Goal: Task Accomplishment & Management: Complete application form

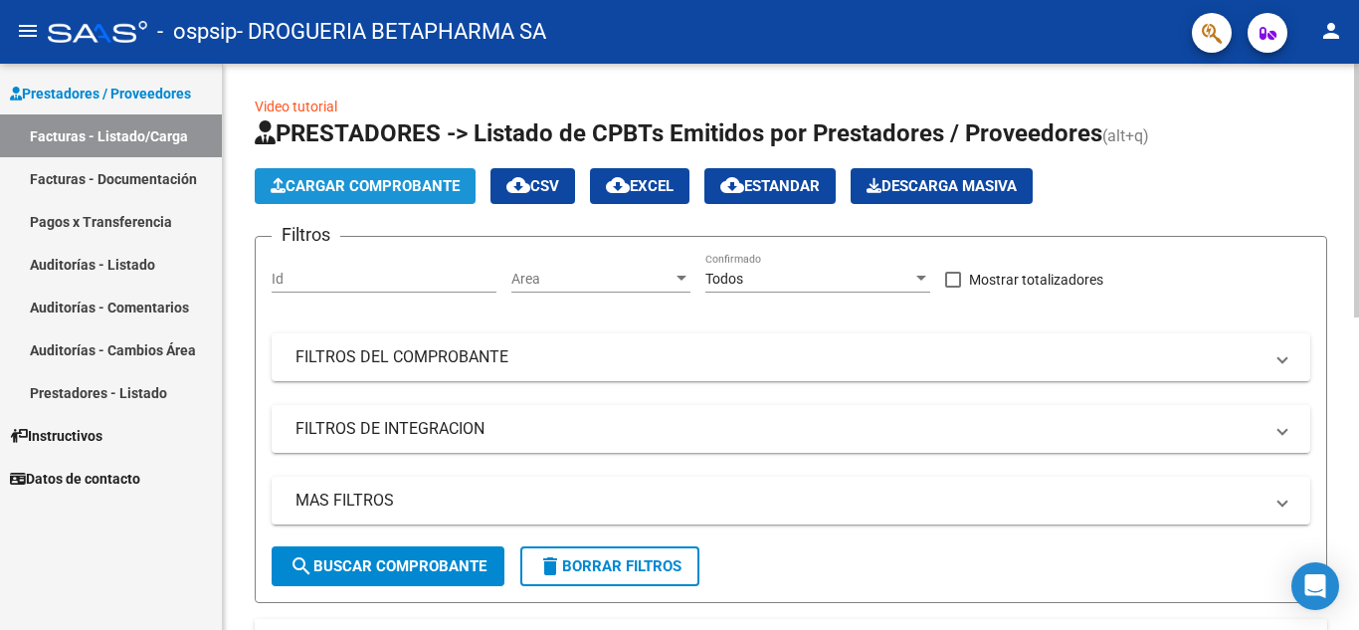
click at [421, 190] on span "Cargar Comprobante" at bounding box center [365, 186] width 189 height 18
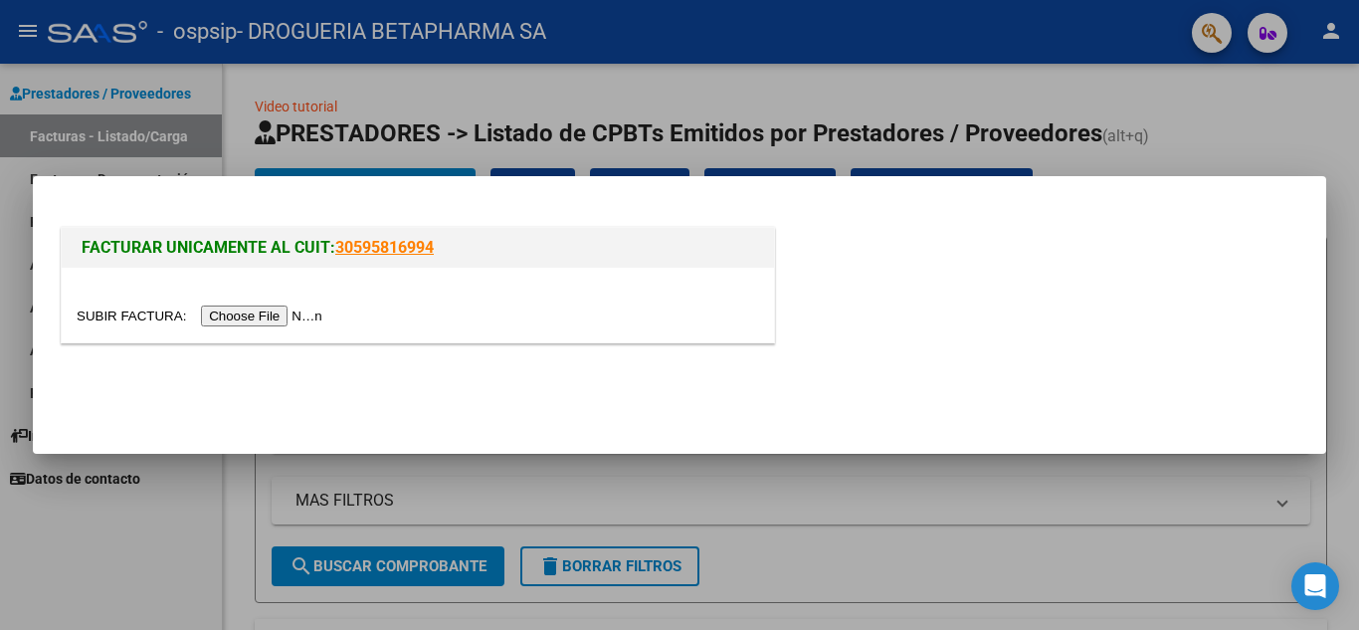
click at [294, 319] on input "file" at bounding box center [203, 315] width 252 height 21
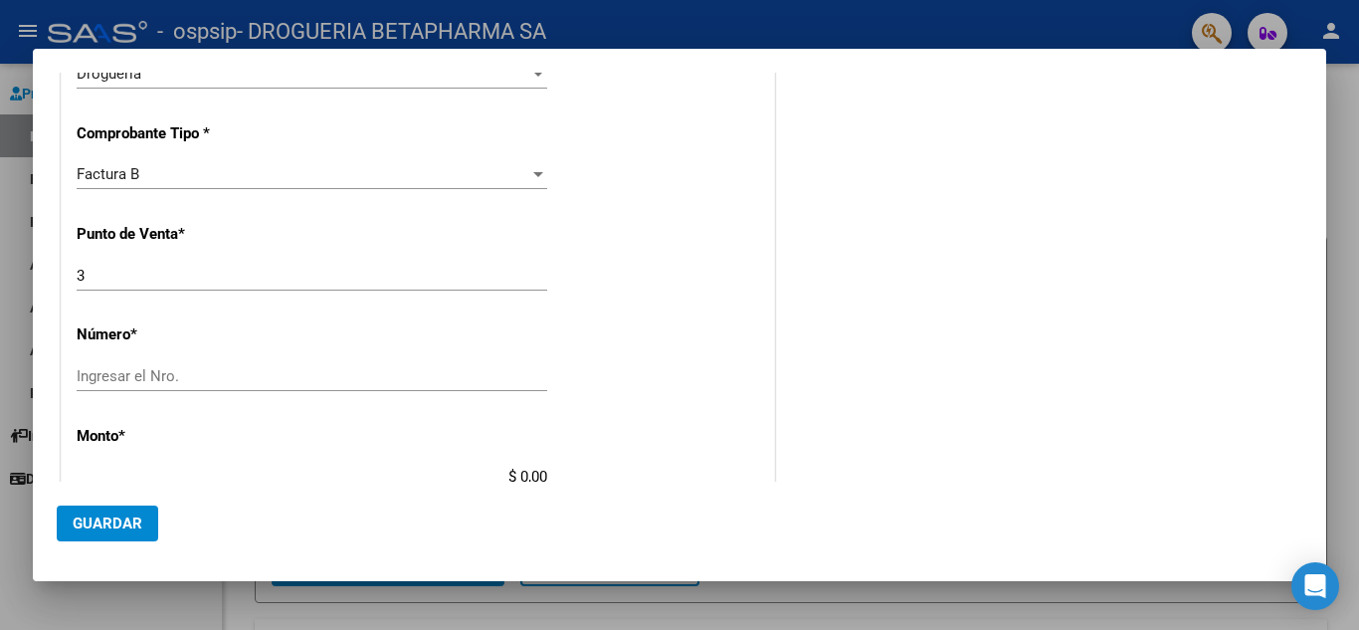
scroll to position [422, 0]
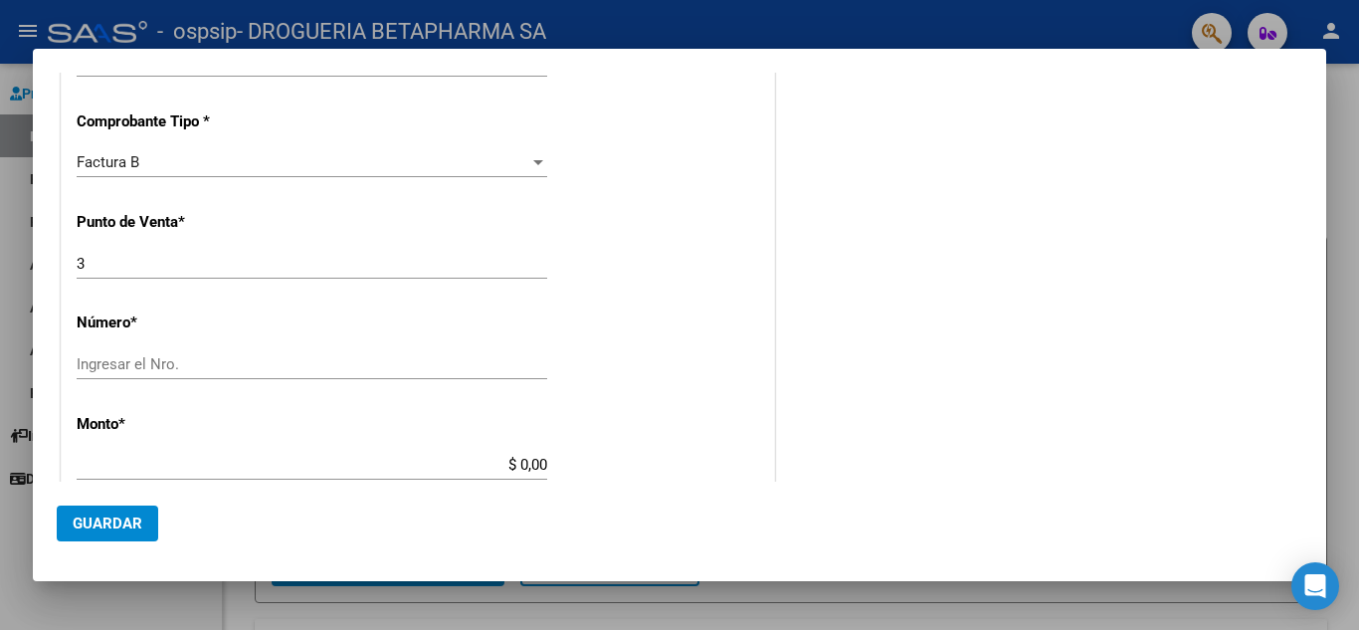
click at [270, 270] on input "3" at bounding box center [312, 264] width 471 height 18
type input "6"
click at [241, 359] on input "Ingresar el Nro." at bounding box center [312, 364] width 471 height 18
type input "252"
click at [487, 470] on input "$ 0,00" at bounding box center [312, 465] width 471 height 18
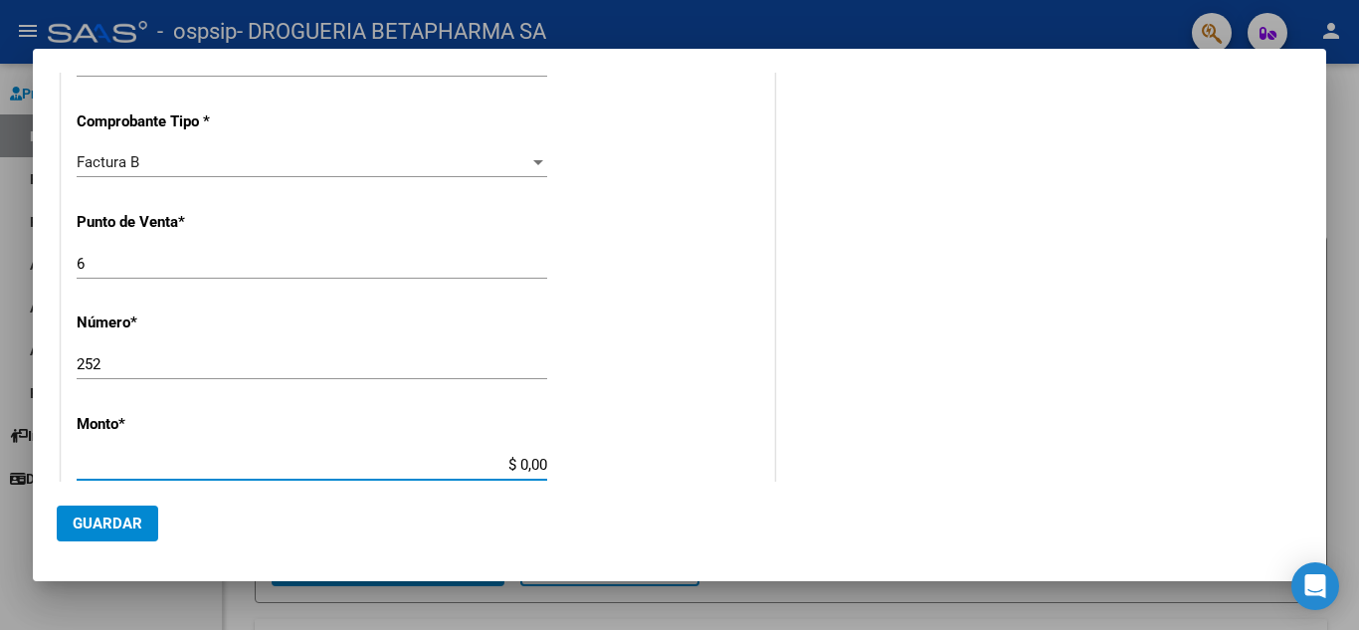
type input "$ 155.000,00"
type input "[DATE]"
type input "75329532795442"
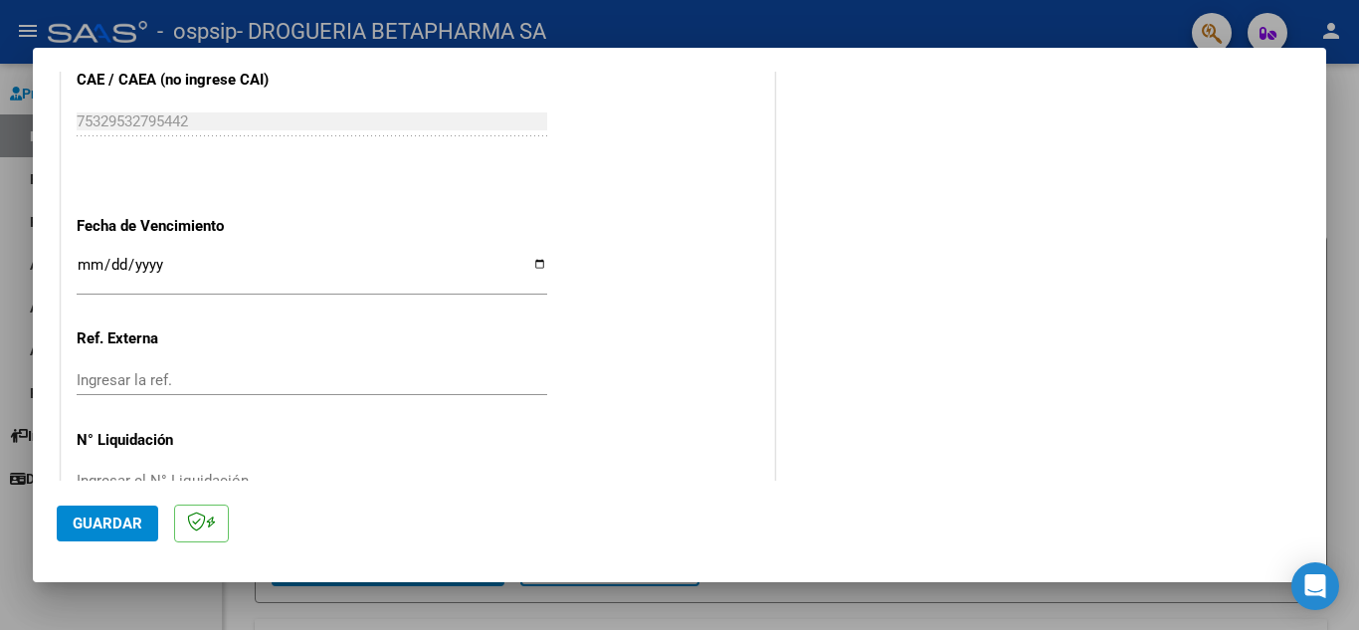
scroll to position [1008, 0]
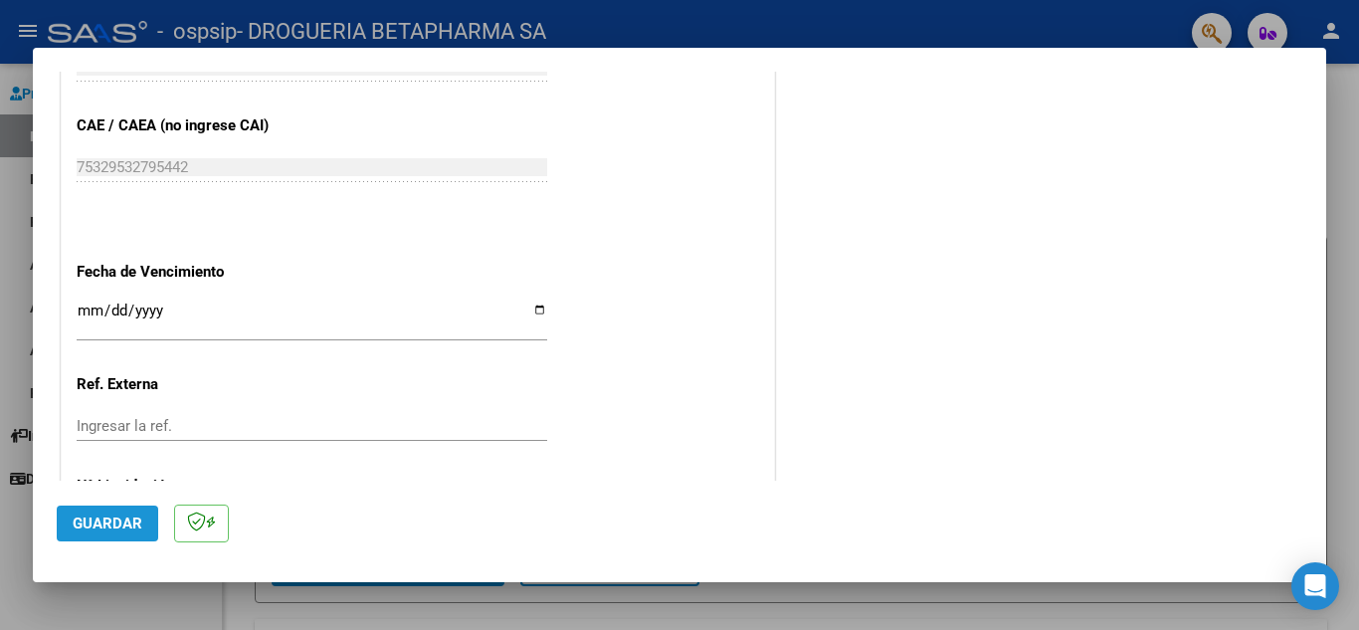
click at [123, 528] on span "Guardar" at bounding box center [108, 523] width 70 height 18
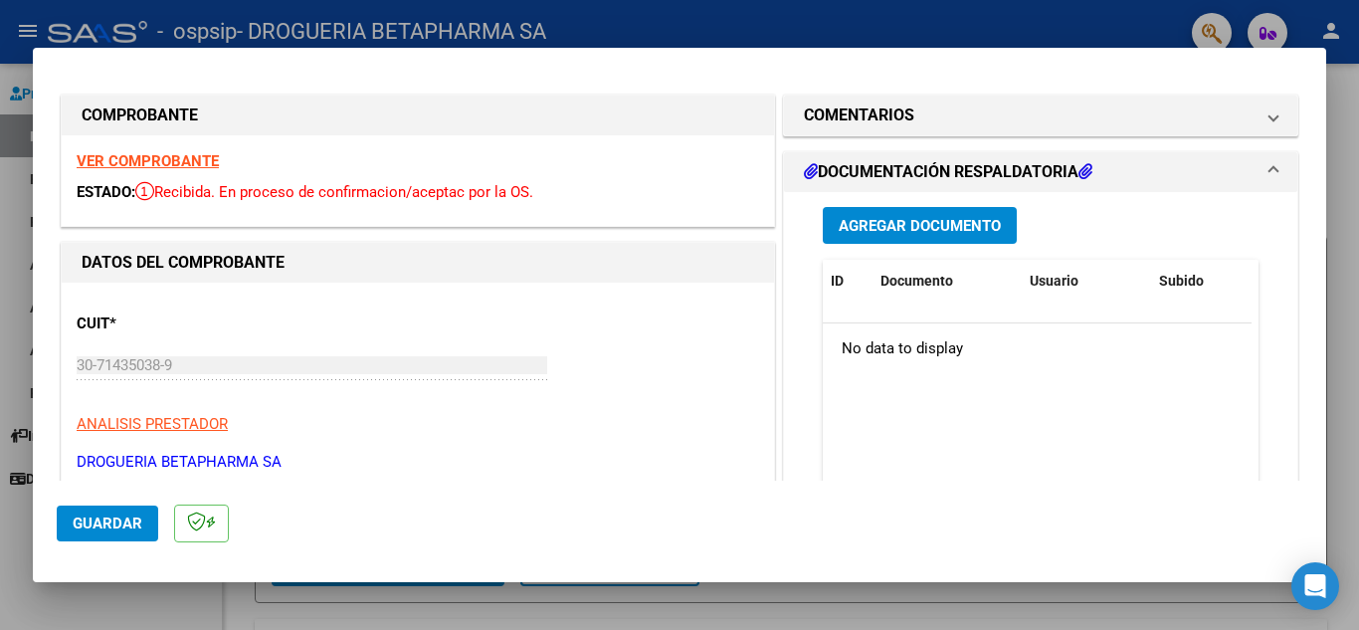
scroll to position [0, 0]
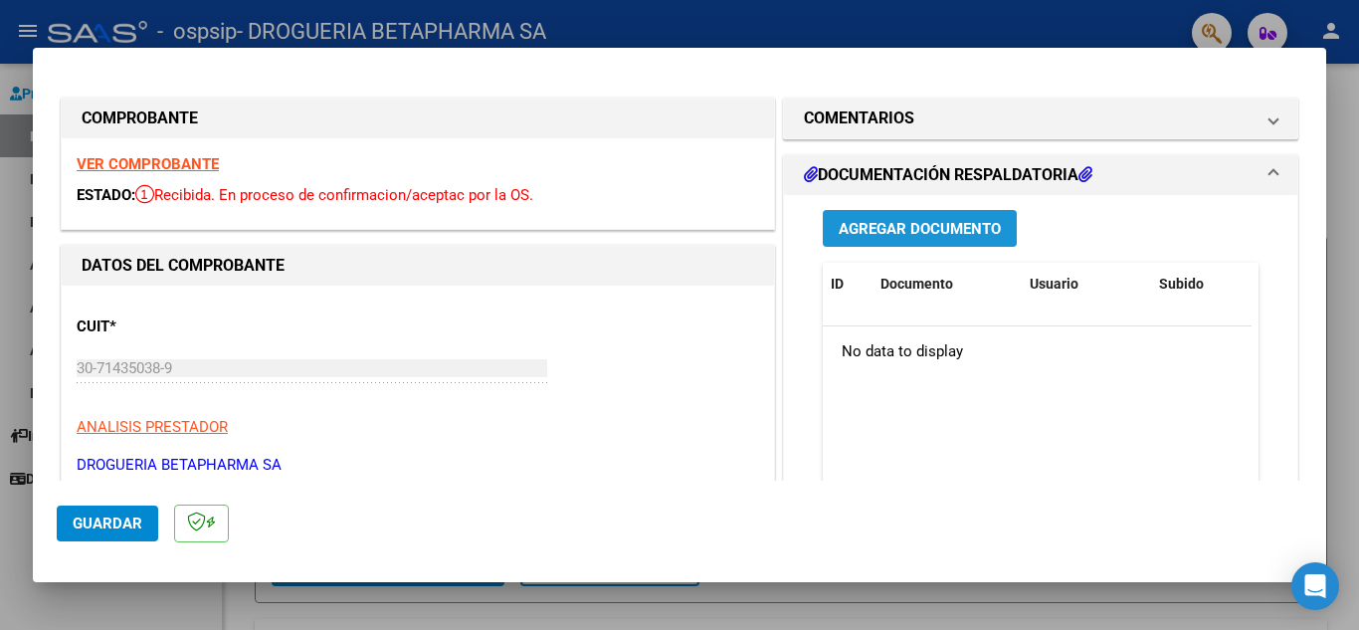
click at [912, 231] on span "Agregar Documento" at bounding box center [920, 229] width 162 height 18
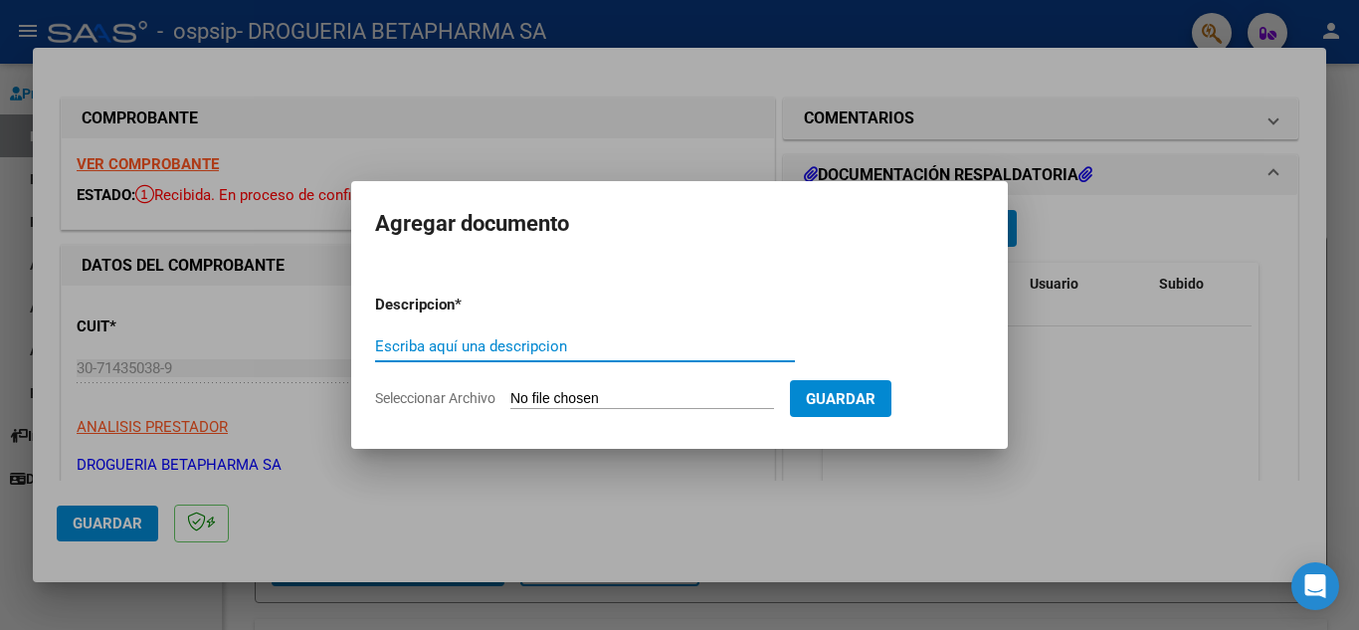
click at [645, 344] on input "Escriba aquí una descripcion" at bounding box center [585, 346] width 420 height 18
type input "REMITO Y AUT"
click at [558, 405] on input "Seleccionar Archivo" at bounding box center [642, 399] width 264 height 19
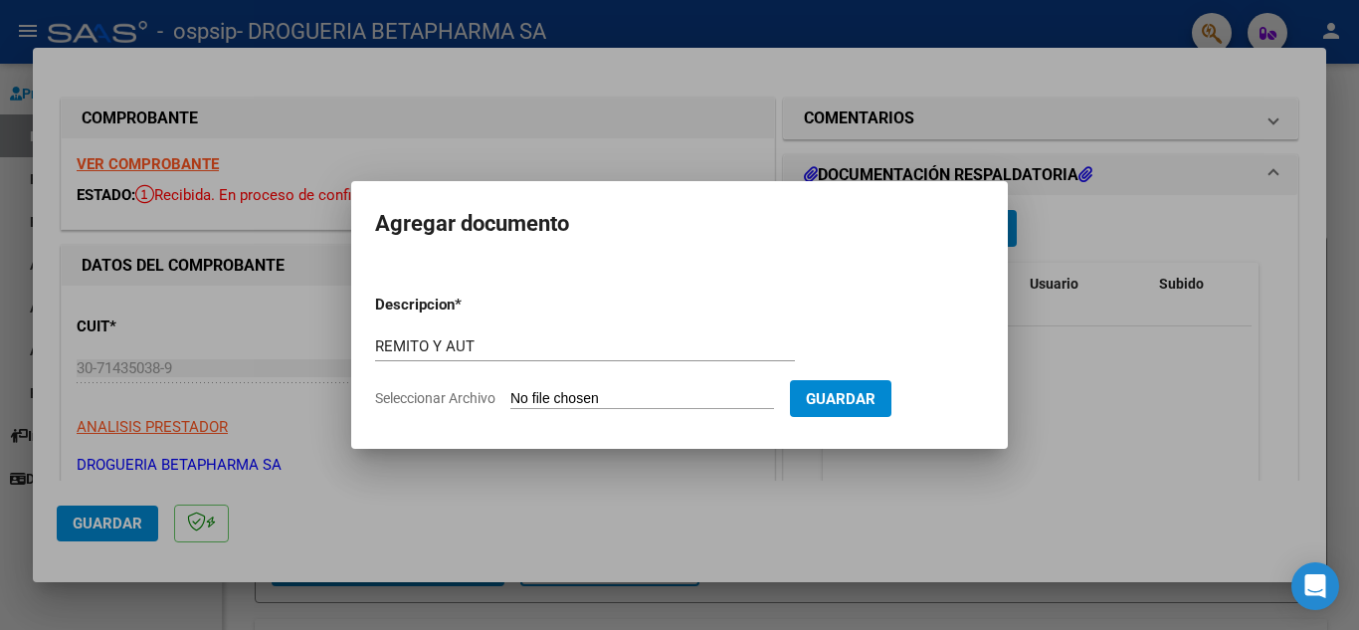
type input "C:\fakepath\RTO FC 252 SEG.pdf"
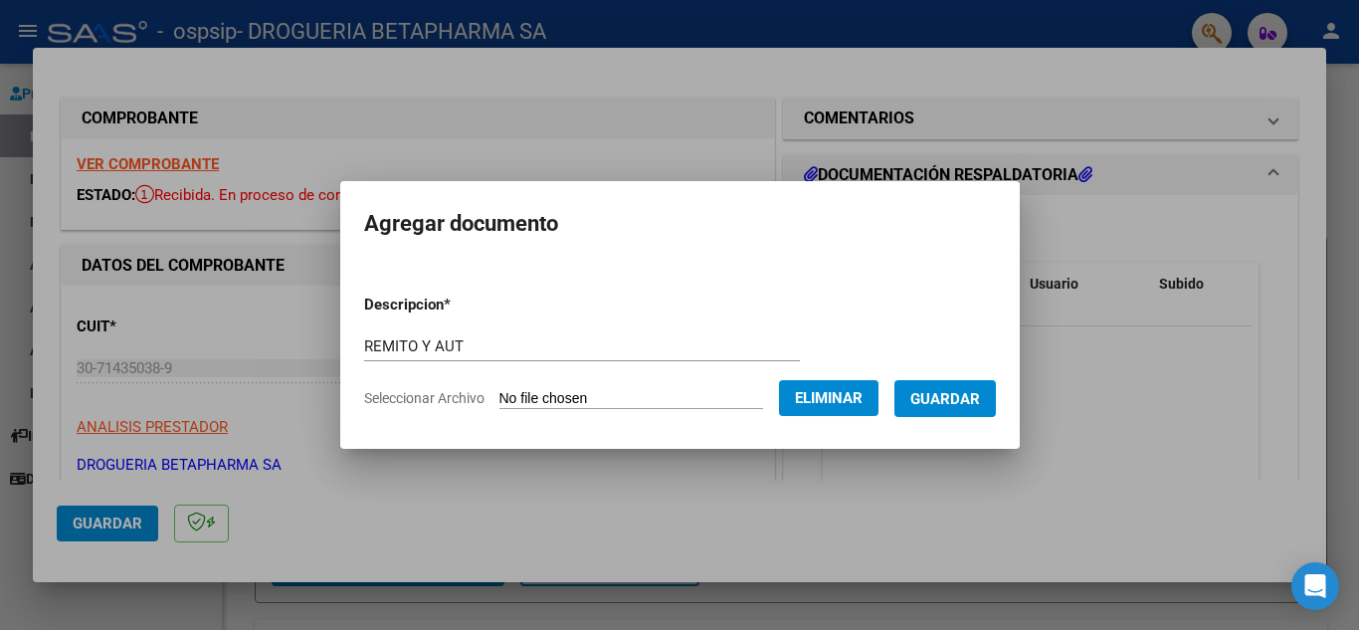
click at [940, 391] on span "Guardar" at bounding box center [945, 399] width 70 height 18
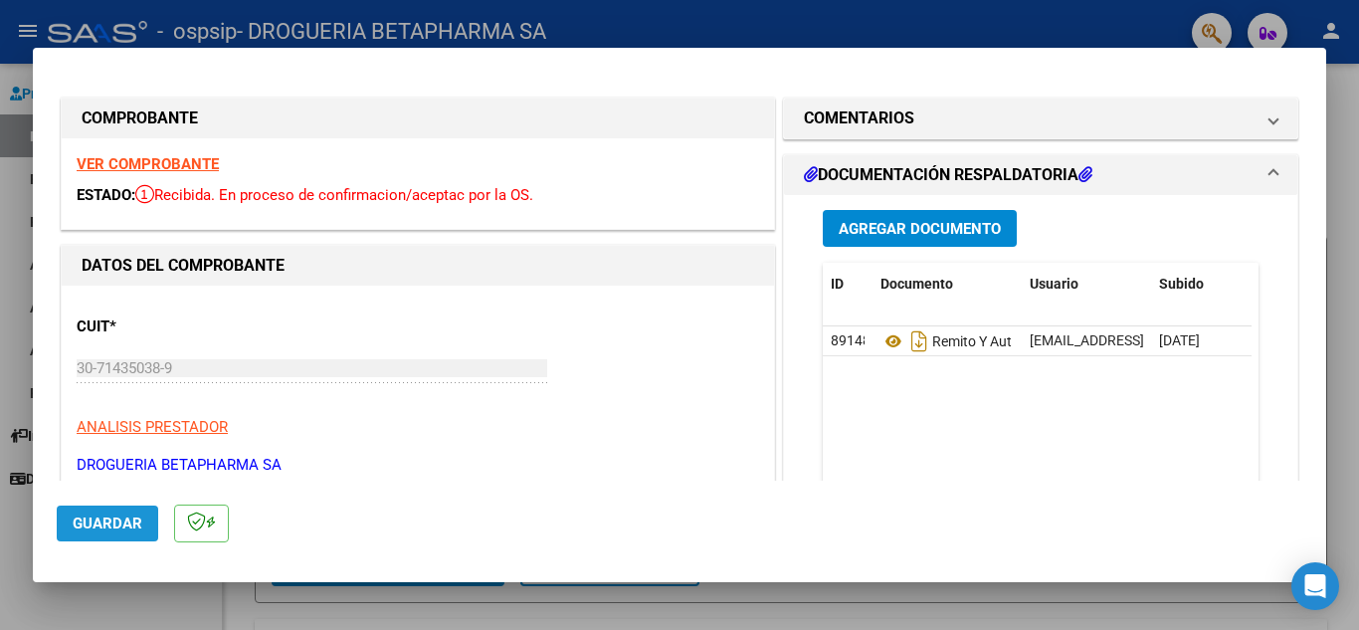
click at [110, 520] on span "Guardar" at bounding box center [108, 523] width 70 height 18
click at [11, 245] on div at bounding box center [679, 315] width 1359 height 630
type input "$ 0,00"
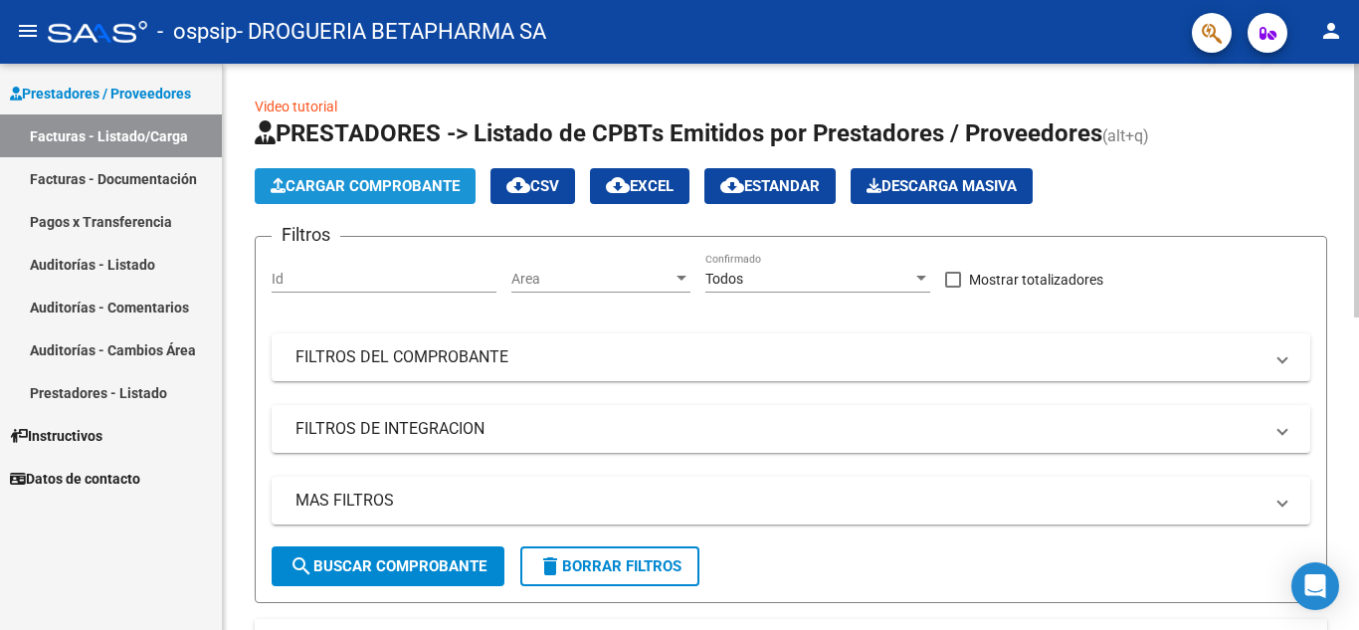
click at [350, 187] on span "Cargar Comprobante" at bounding box center [365, 186] width 189 height 18
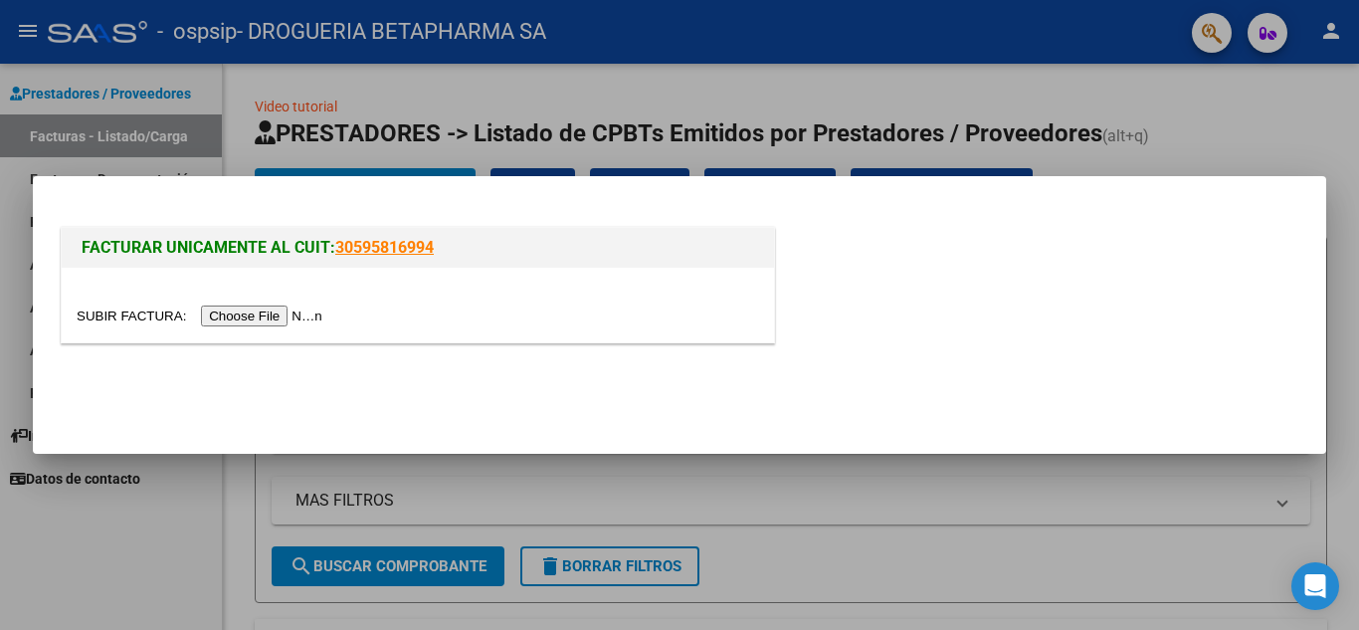
click at [314, 308] on input "file" at bounding box center [203, 315] width 252 height 21
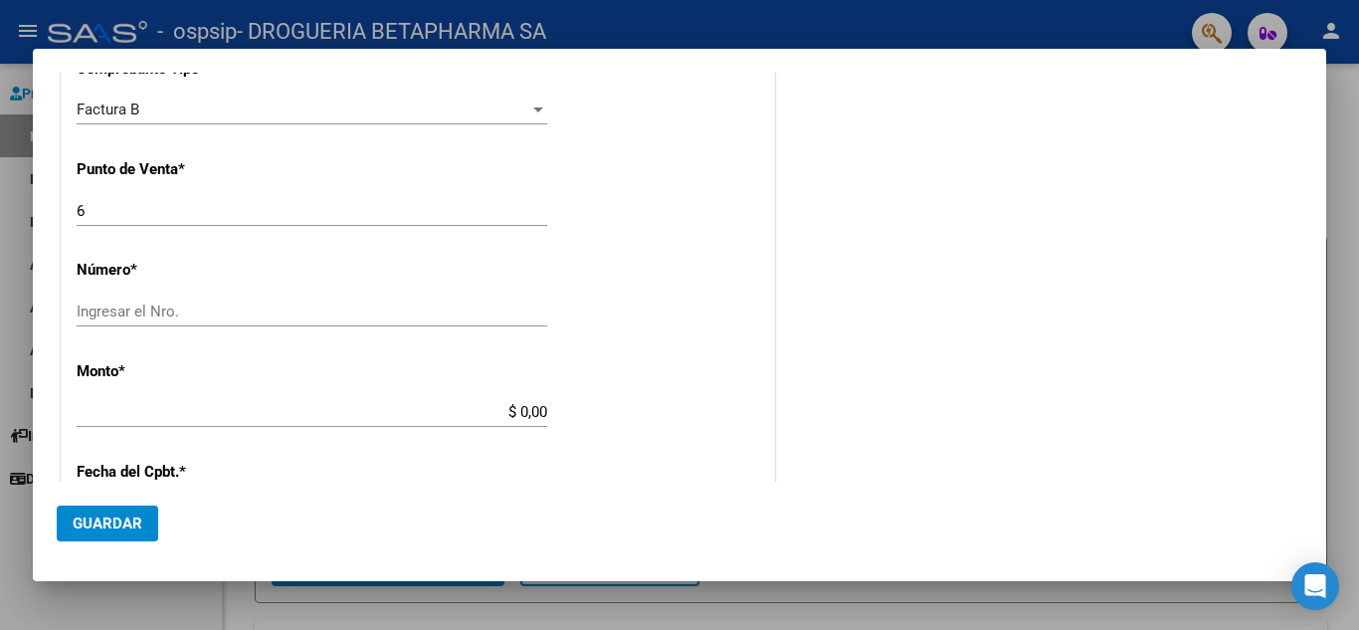
scroll to position [492, 0]
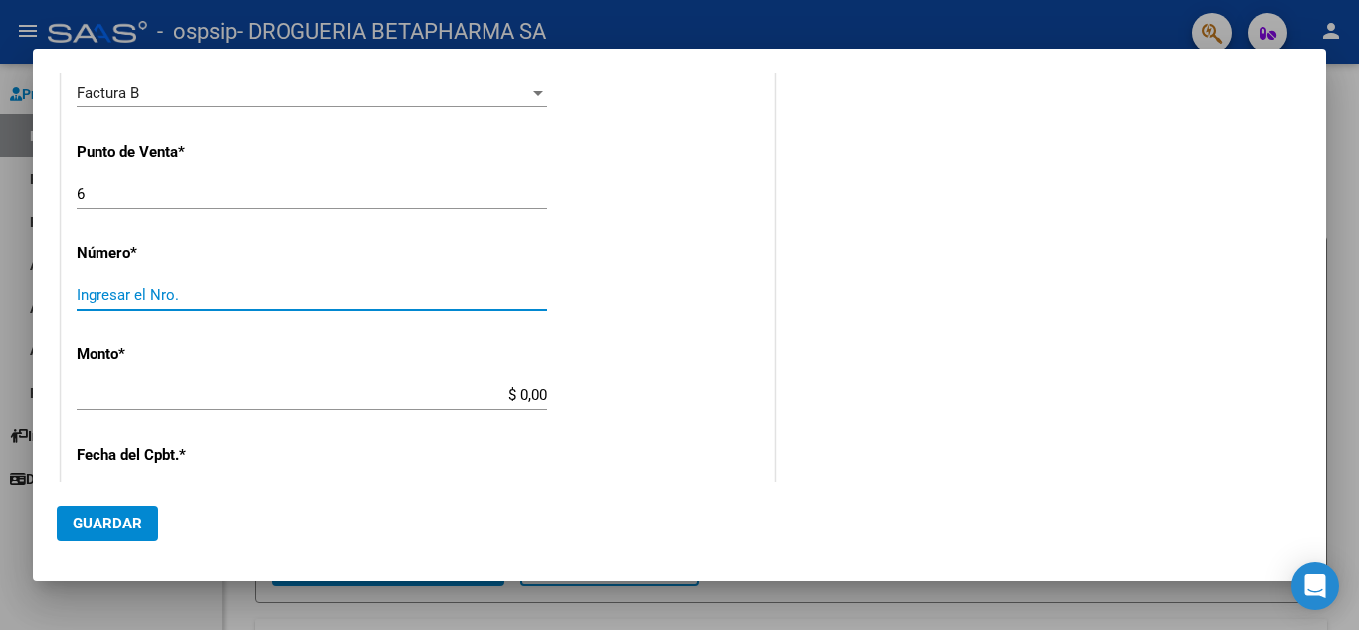
click at [424, 301] on input "Ingresar el Nro." at bounding box center [312, 295] width 471 height 18
type input "253"
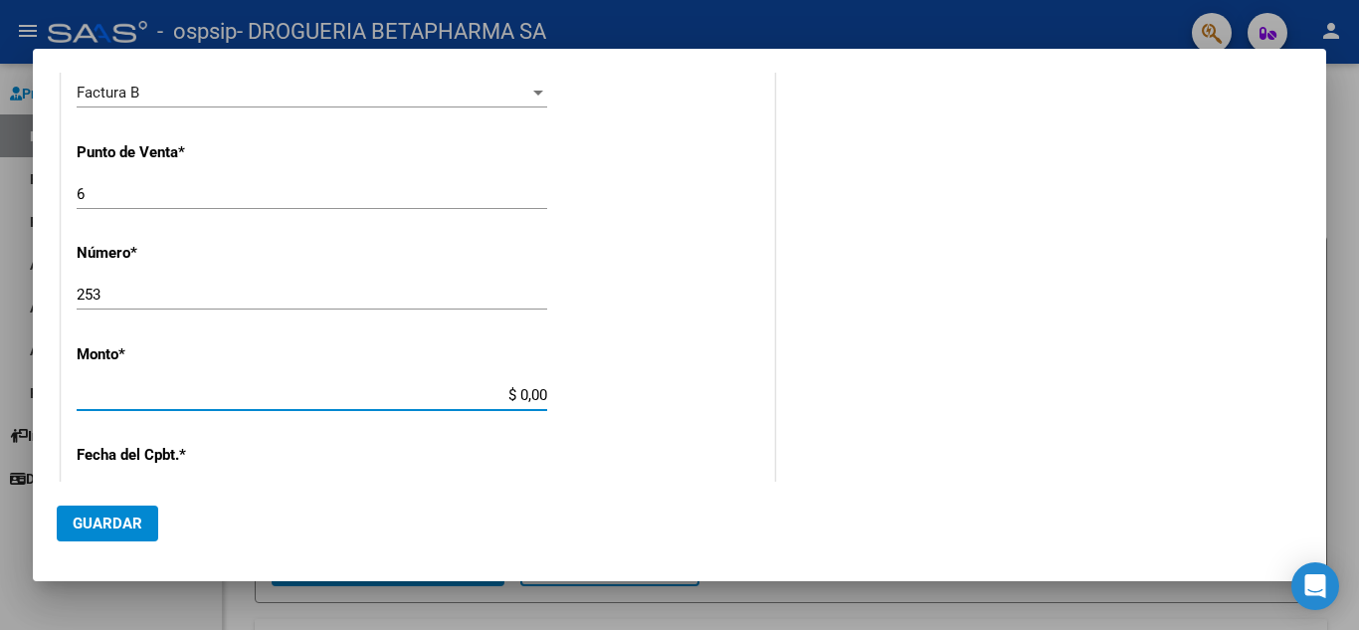
click at [446, 393] on input "$ 0,00" at bounding box center [312, 395] width 471 height 18
type input "$ 207.000,00"
type input "[DATE]"
type input "75329532947066"
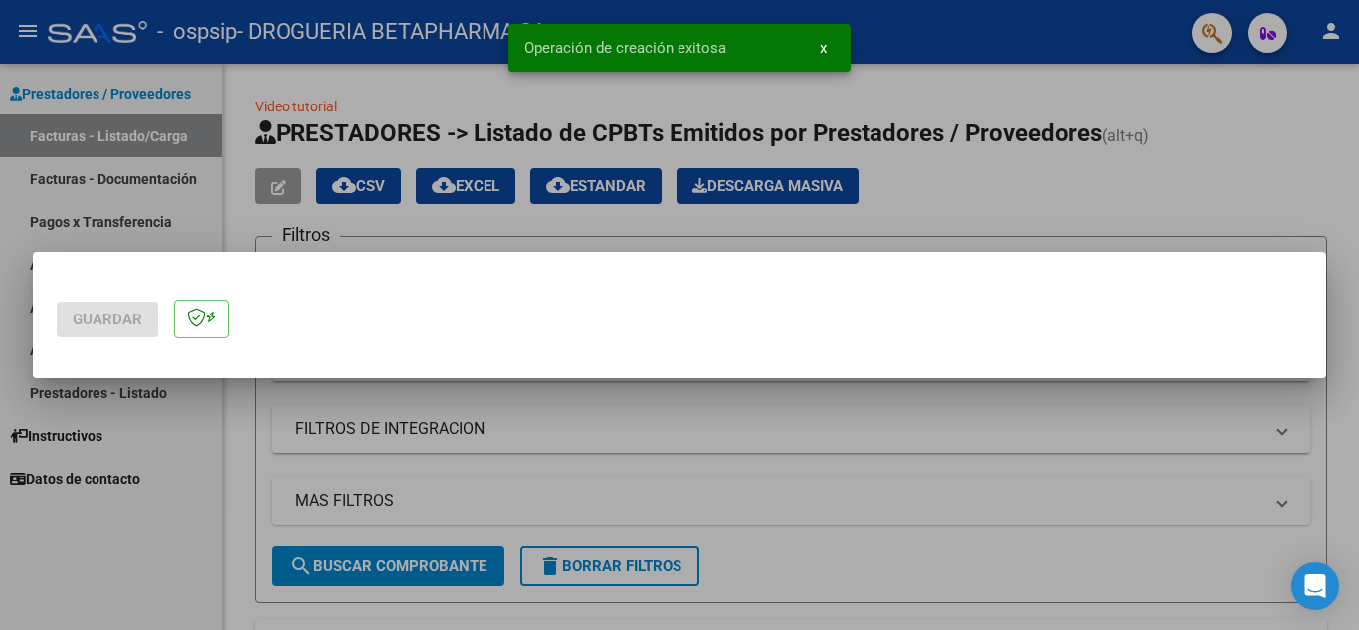
scroll to position [0, 0]
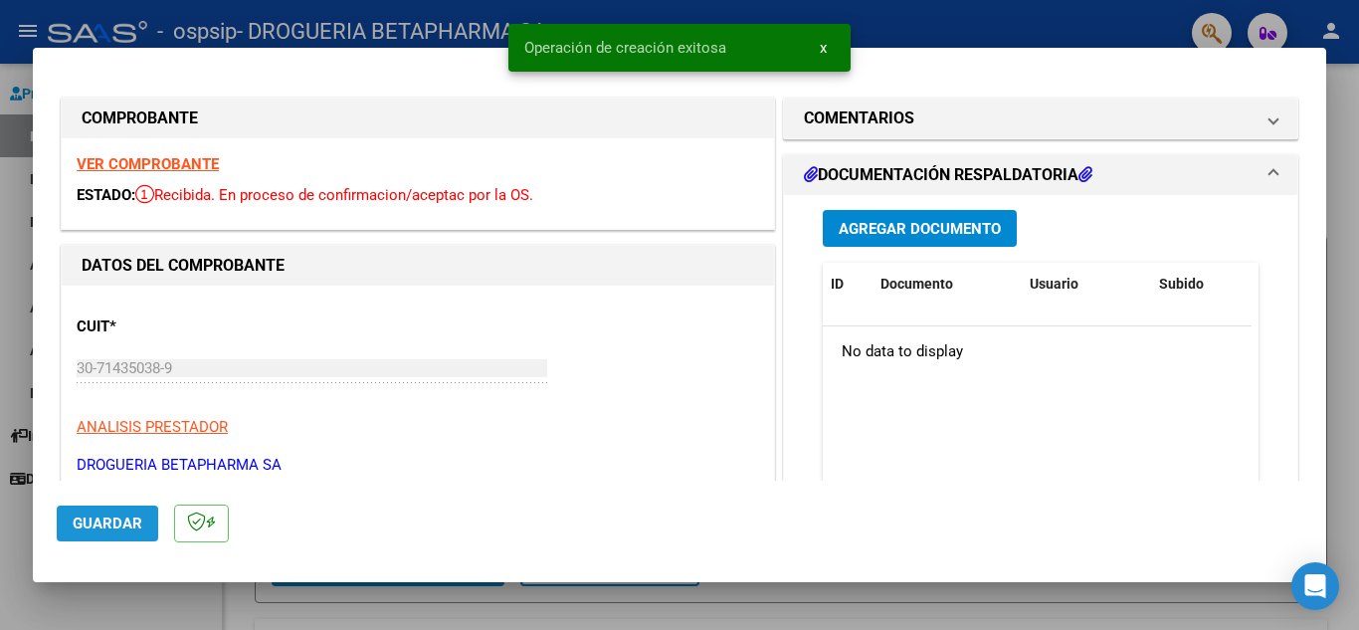
click at [82, 534] on button "Guardar" at bounding box center [107, 523] width 101 height 36
click at [918, 238] on span "Agregar Documento" at bounding box center [920, 229] width 162 height 18
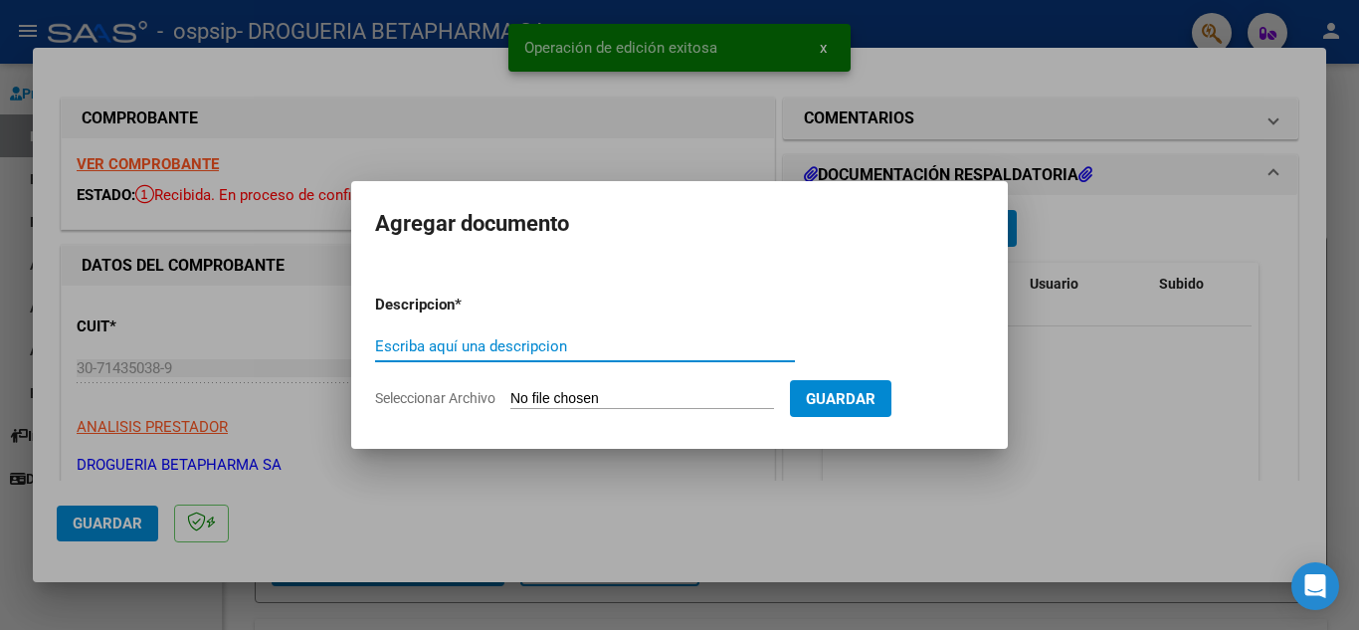
click at [570, 350] on input "Escriba aquí una descripcion" at bounding box center [585, 346] width 420 height 18
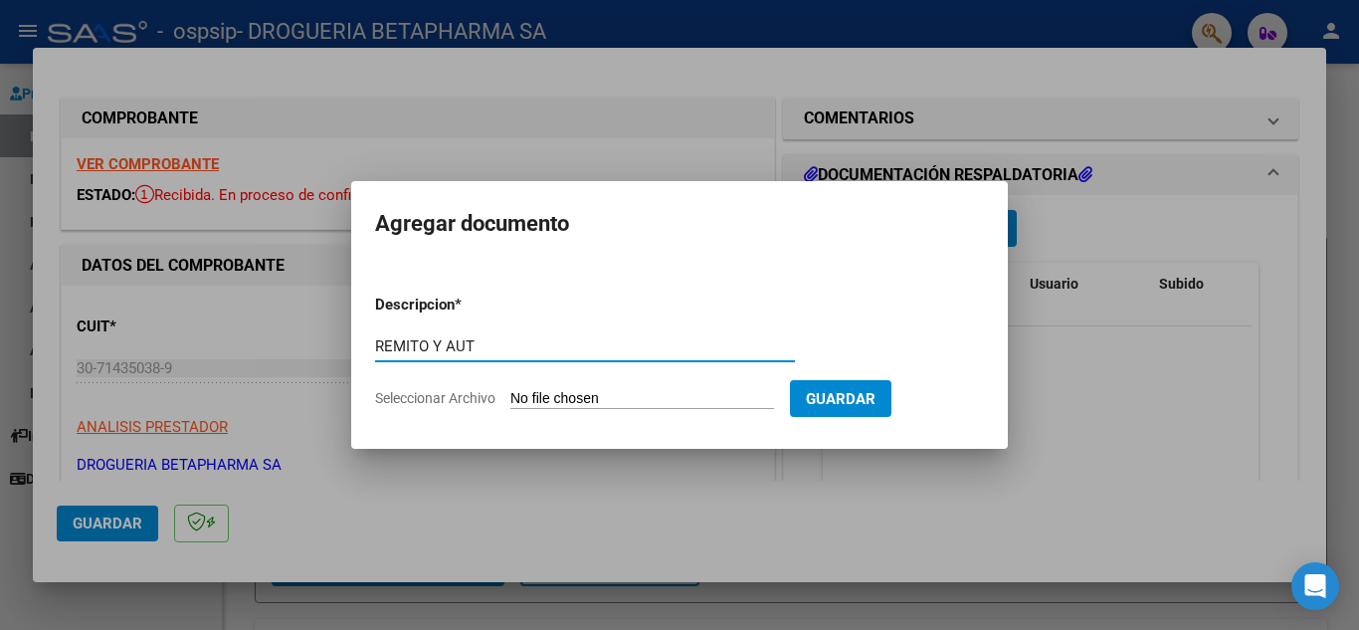
type input "REMITO Y AUT"
click at [554, 403] on input "Seleccionar Archivo" at bounding box center [642, 399] width 264 height 19
type input "C:\fakepath\RTO FC253 SEG.pdf"
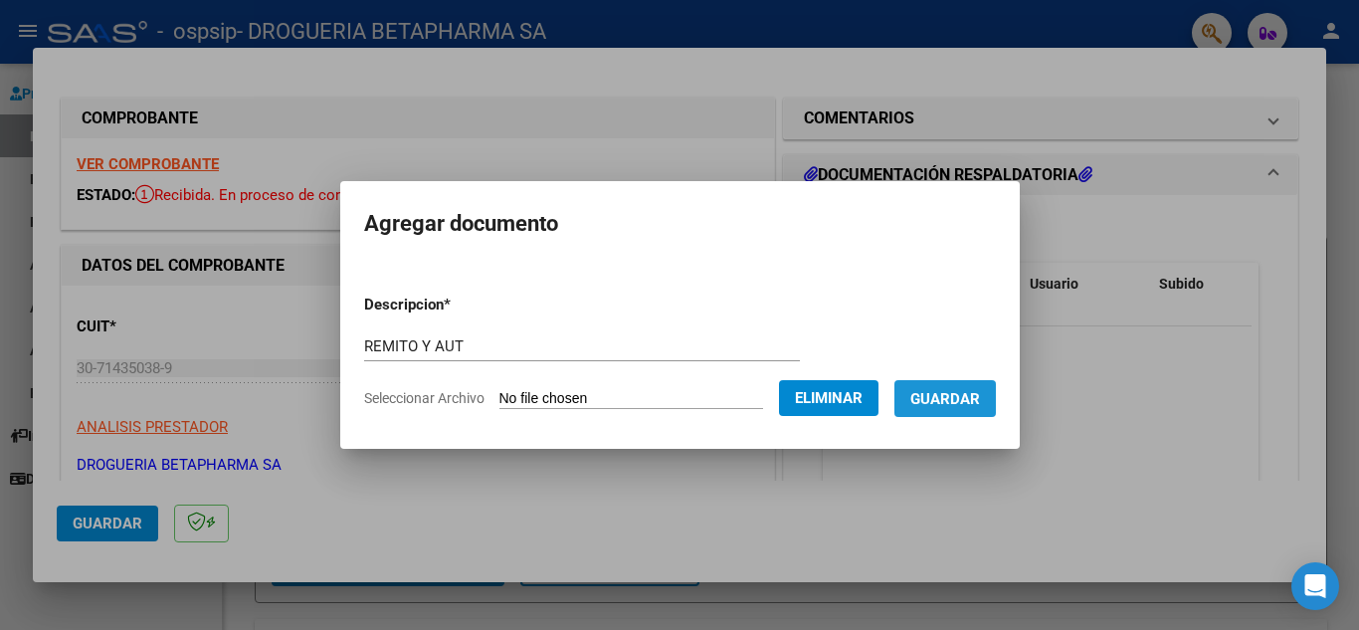
click at [960, 408] on button "Guardar" at bounding box center [945, 398] width 101 height 37
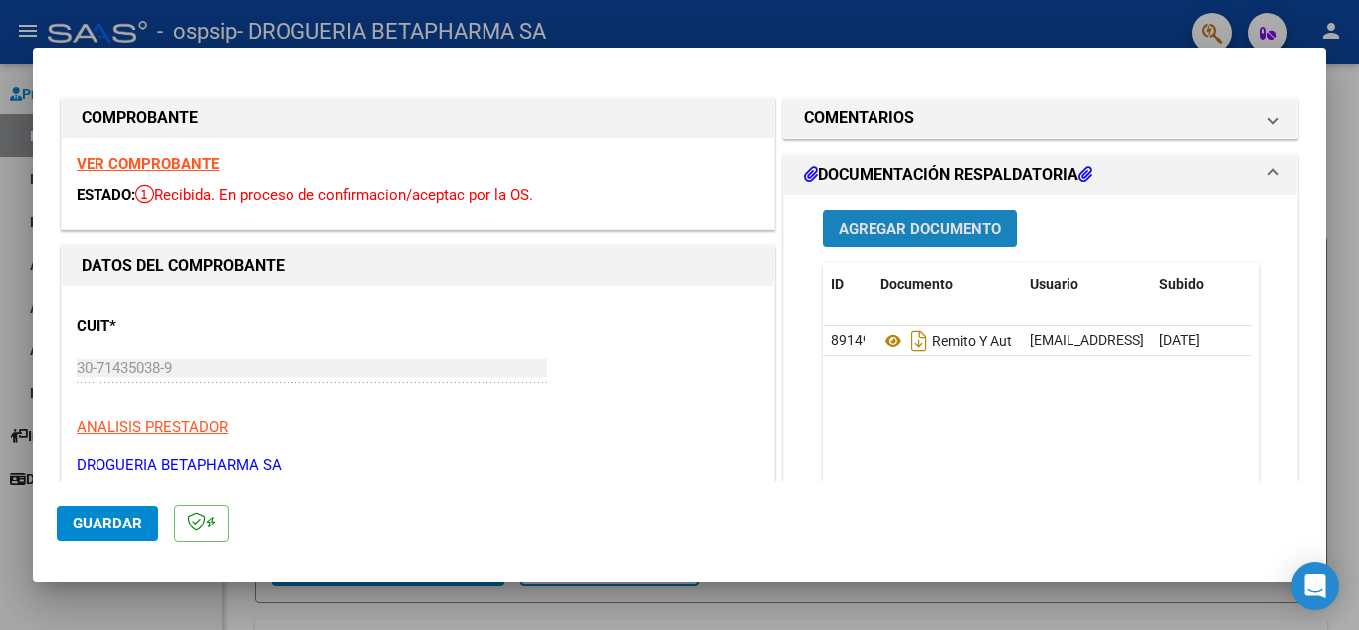
click at [910, 236] on span "Agregar Documento" at bounding box center [920, 229] width 162 height 18
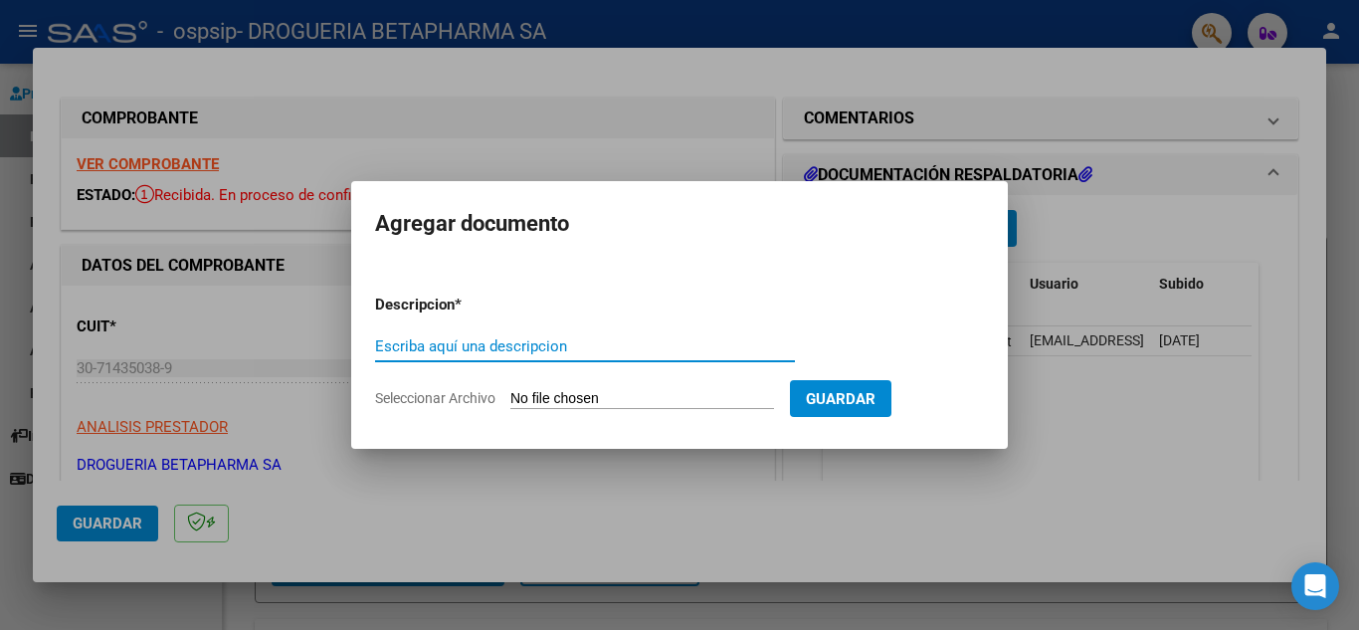
click at [576, 350] on input "Escriba aquí una descripcion" at bounding box center [585, 346] width 420 height 18
type input "REMITO Y AUT"
click at [581, 402] on input "Seleccionar Archivo" at bounding box center [642, 399] width 264 height 19
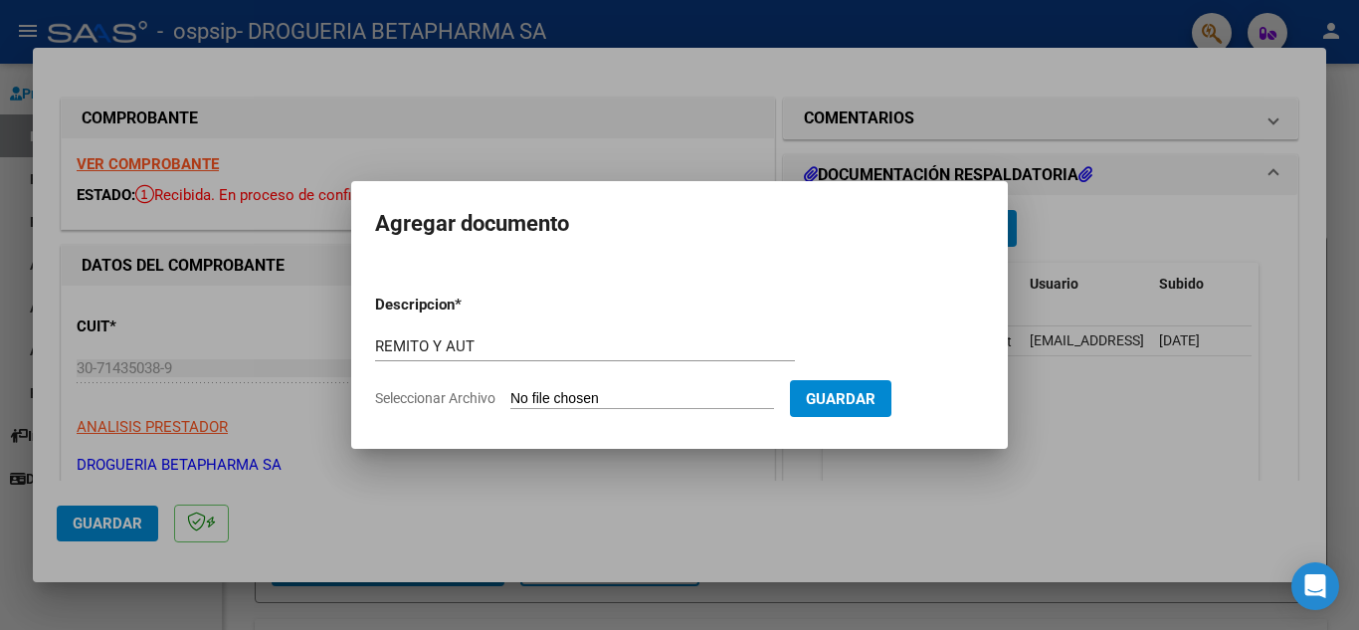
type input "C:\fakepath\RTO FC 254 SEG.pdf"
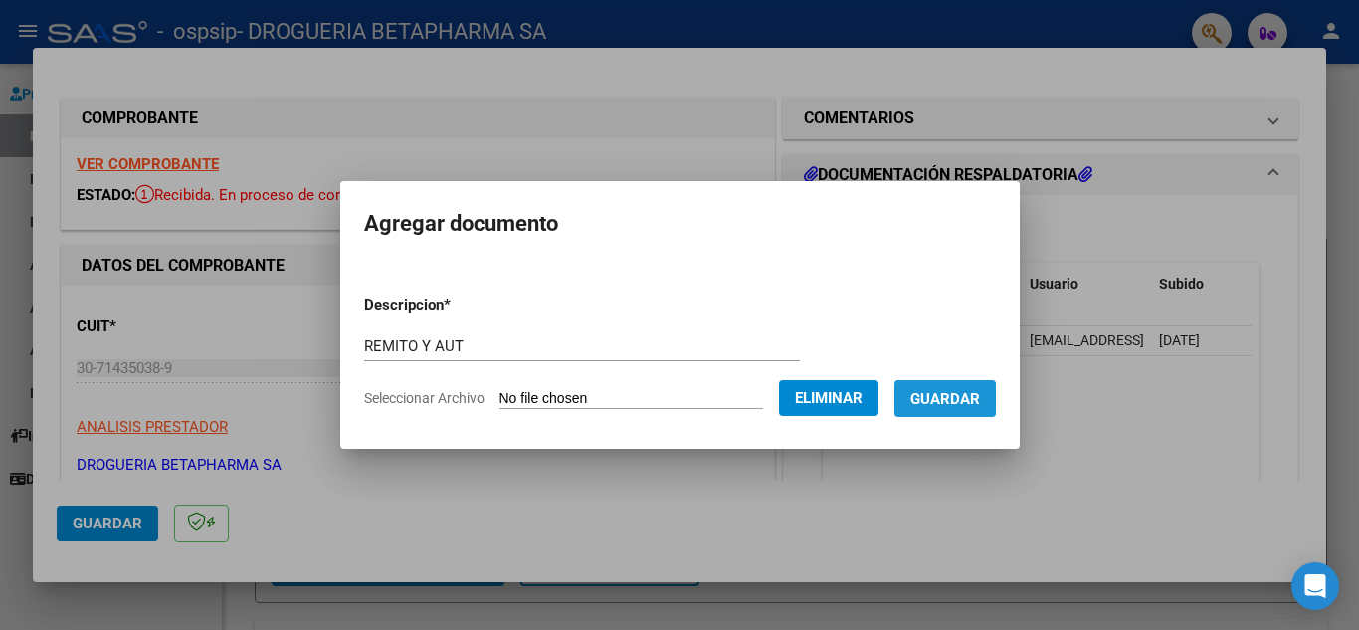
click at [957, 407] on span "Guardar" at bounding box center [945, 399] width 70 height 18
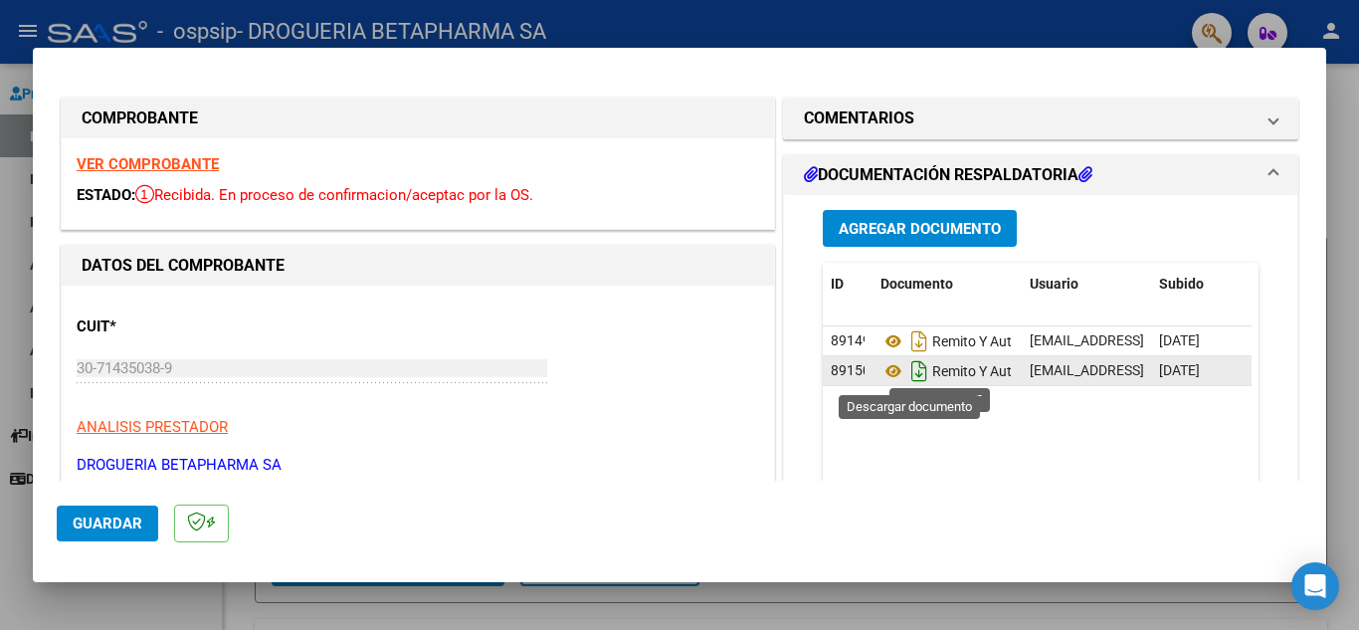
click at [911, 377] on icon "Descargar documento" at bounding box center [919, 371] width 26 height 32
click at [1306, 581] on icon "Open Intercom Messenger" at bounding box center [1315, 586] width 26 height 26
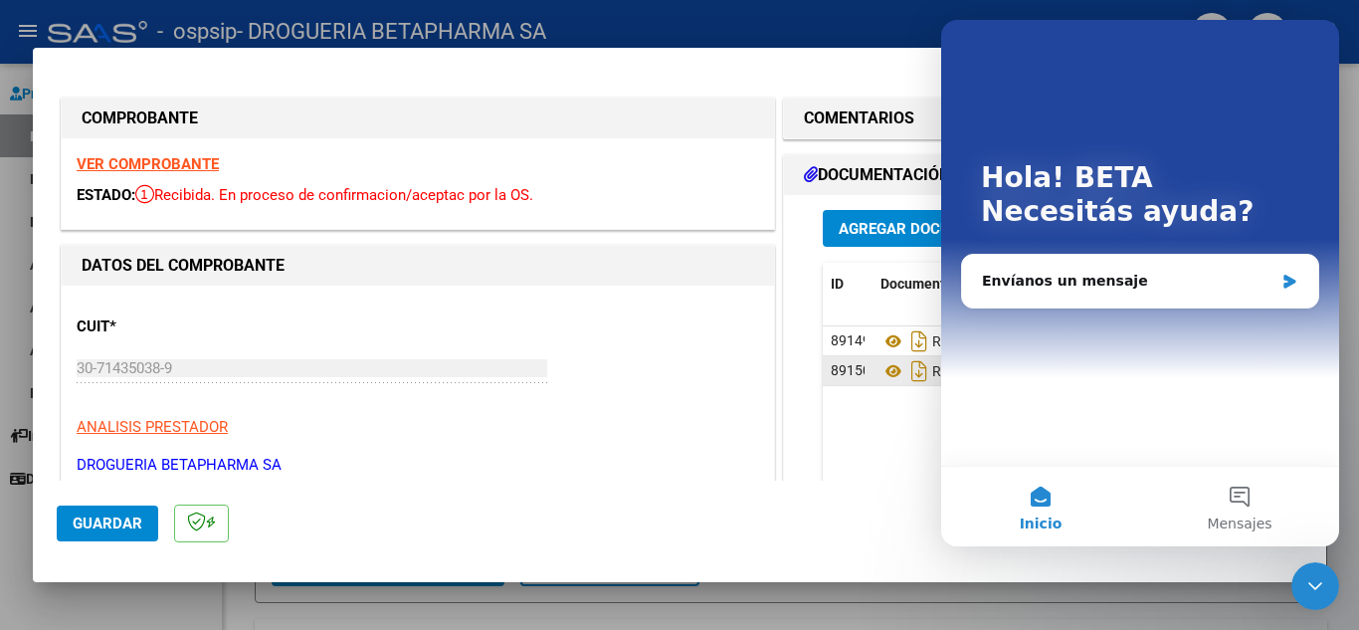
click at [871, 500] on mat-dialog-actions "Guardar" at bounding box center [680, 520] width 1246 height 79
click at [736, 476] on p "DROGUERIA BETAPHARMA SA" at bounding box center [418, 465] width 683 height 23
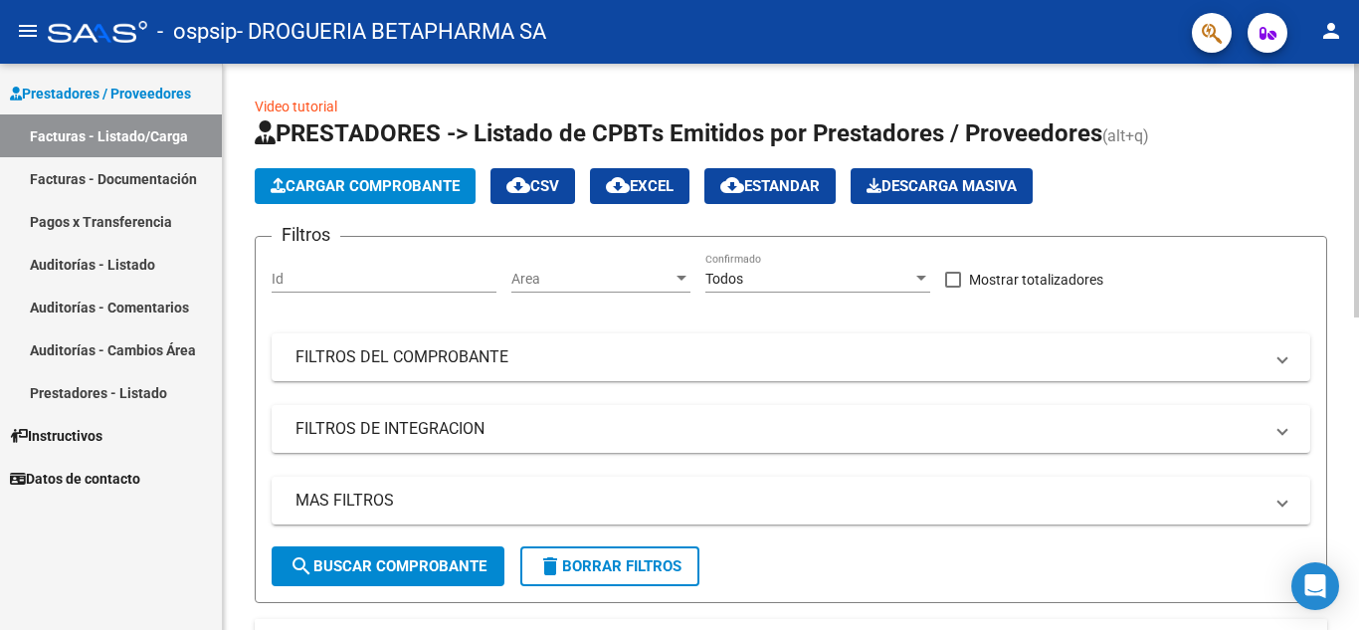
click at [376, 200] on button "Cargar Comprobante" at bounding box center [365, 186] width 221 height 36
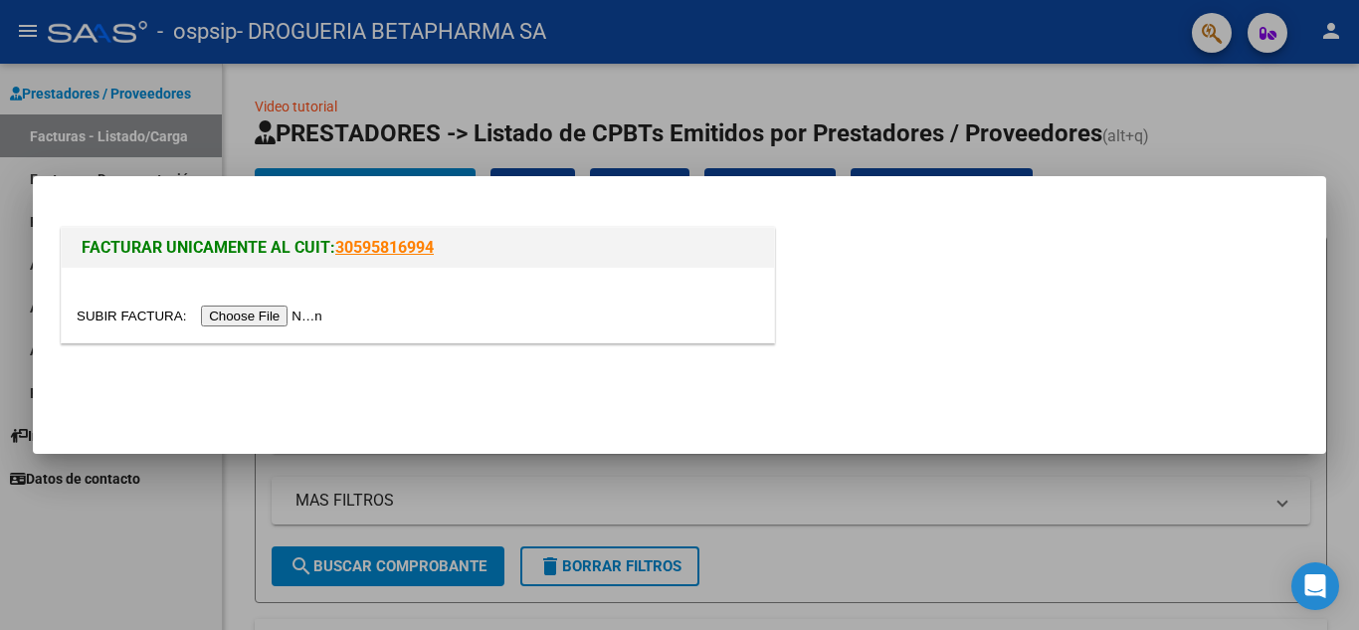
click at [319, 317] on input "file" at bounding box center [203, 315] width 252 height 21
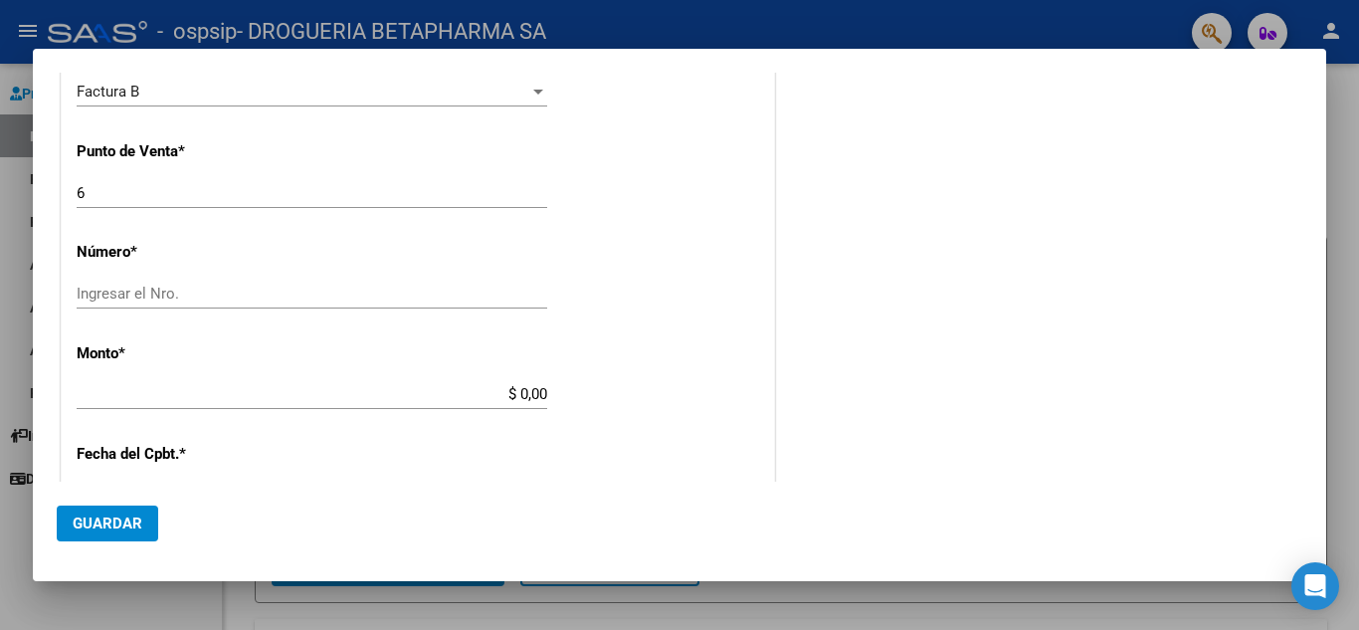
scroll to position [498, 0]
click at [329, 294] on input "Ingresar el Nro." at bounding box center [312, 289] width 471 height 18
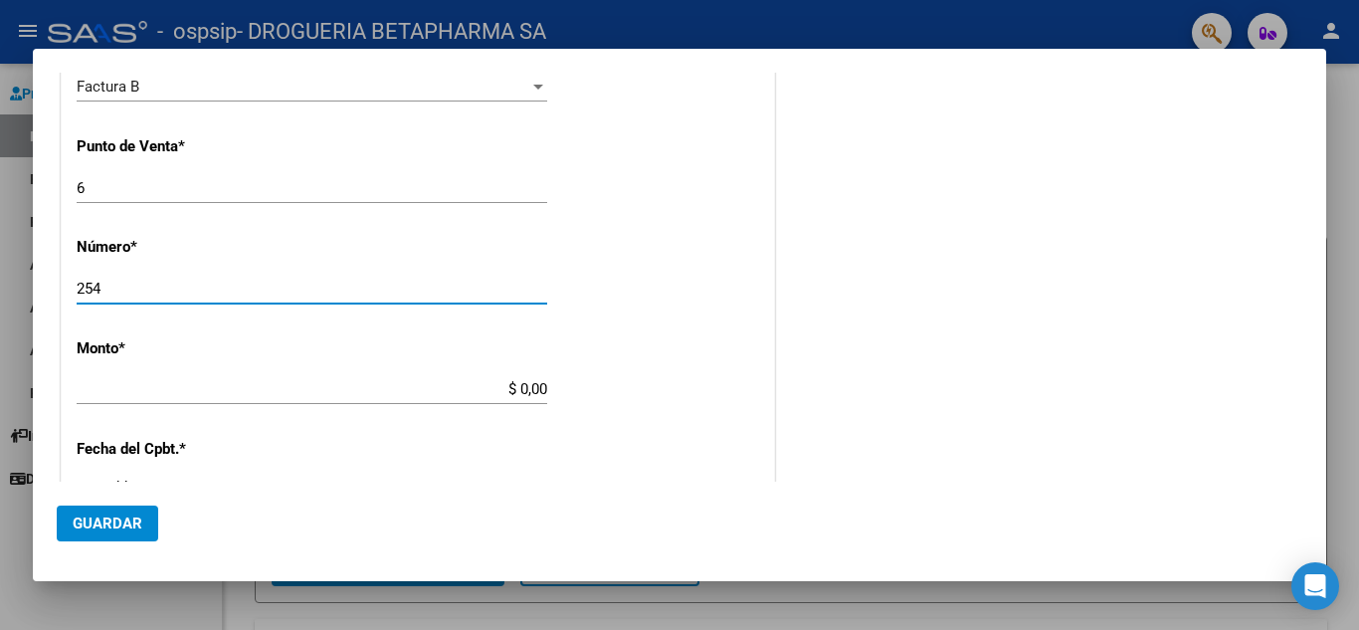
type input "254"
click at [347, 363] on div "CUIT * 30-71435038-9 Ingresar CUIT ANALISIS PRESTADOR Area destinado * Drogueri…" at bounding box center [418, 381] width 712 height 1260
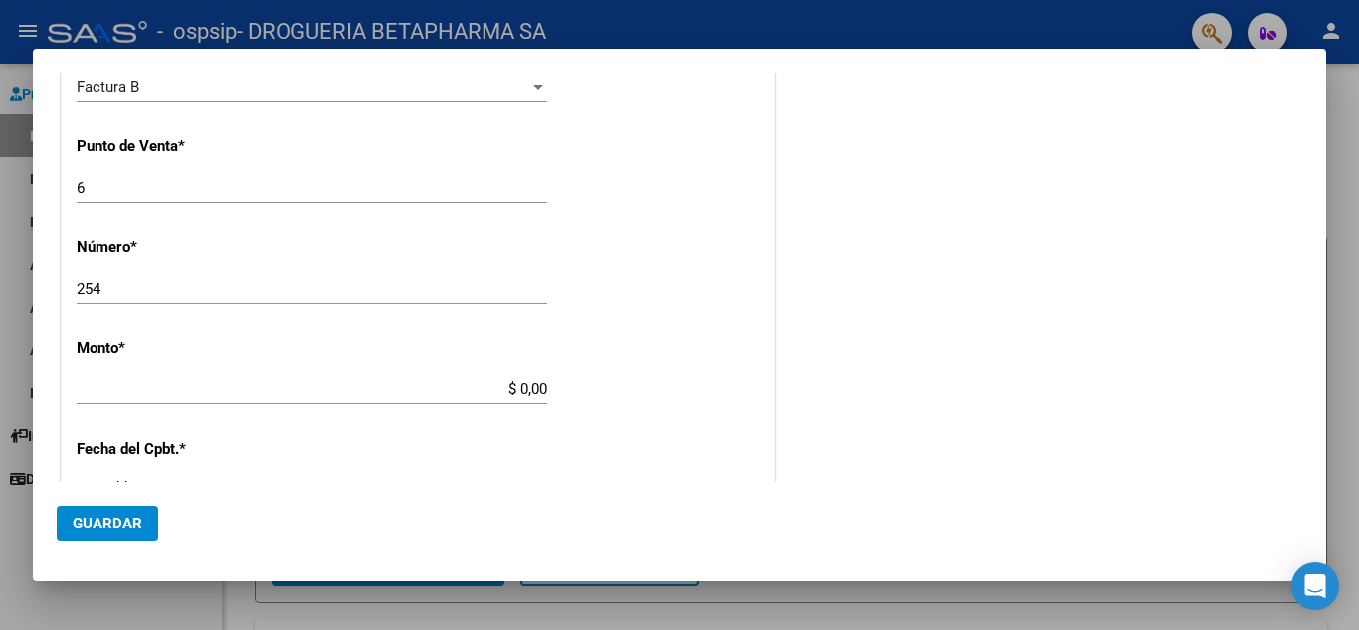
type input "$ 38.000,00"
type input "[DATE]"
type input "75329533663296"
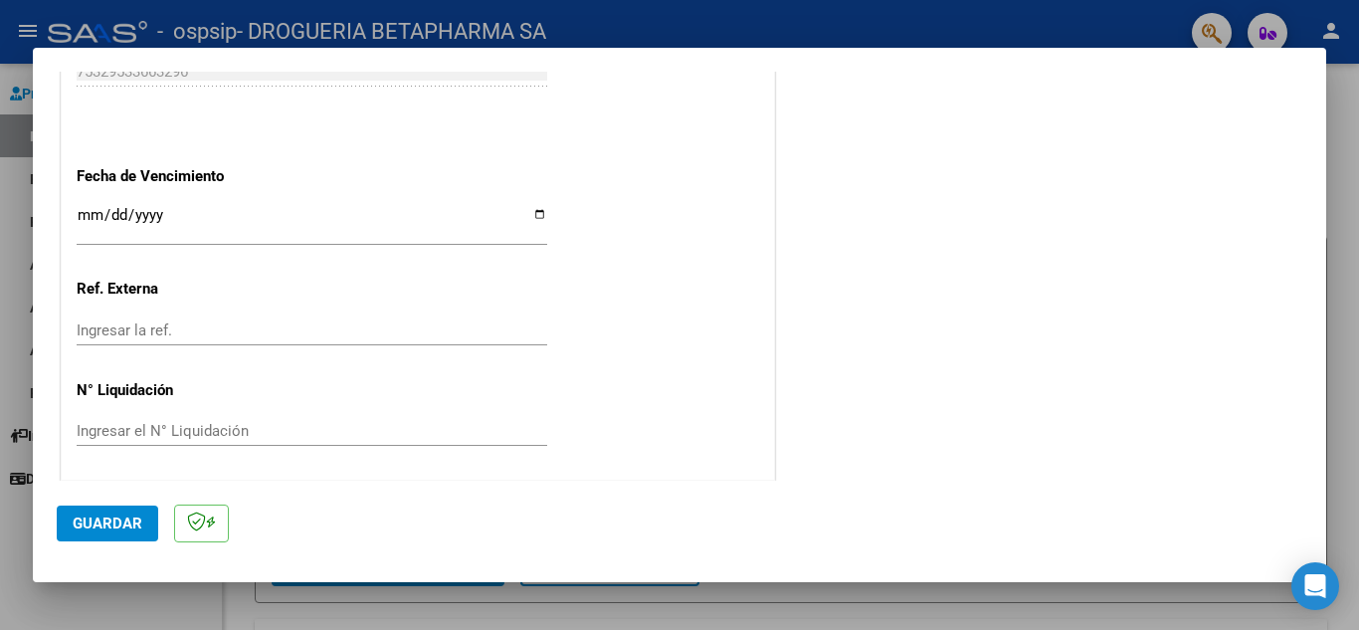
scroll to position [1107, 0]
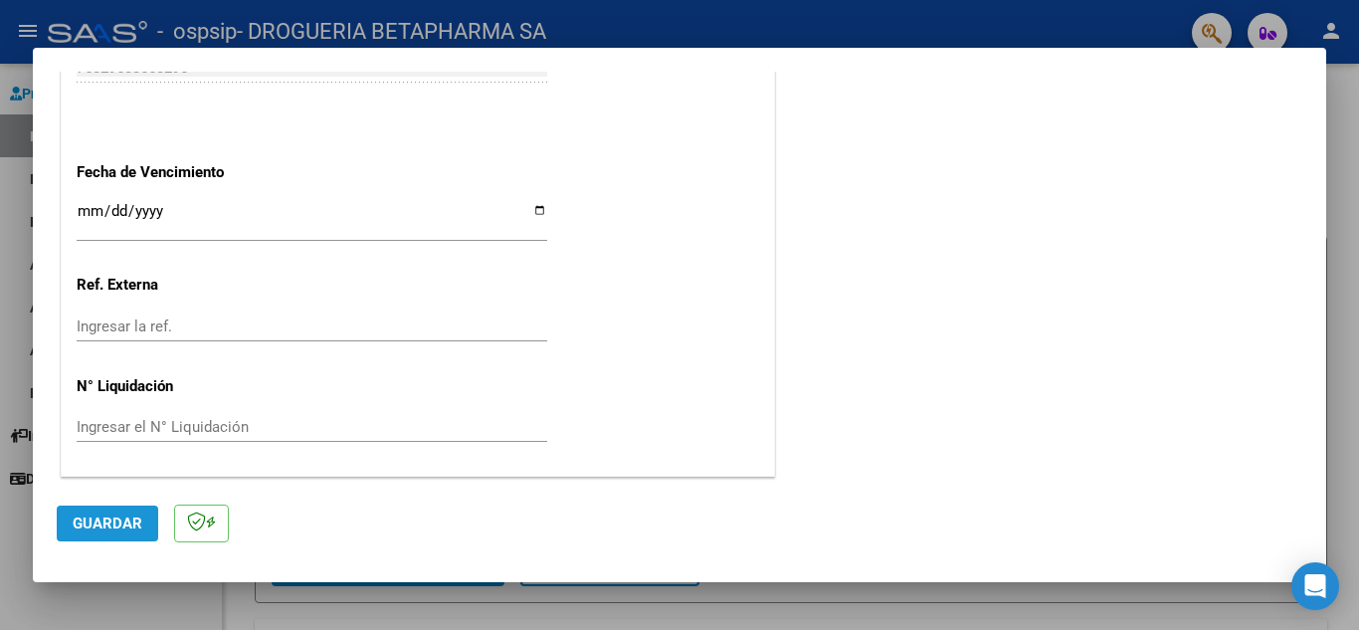
click at [116, 531] on span "Guardar" at bounding box center [108, 523] width 70 height 18
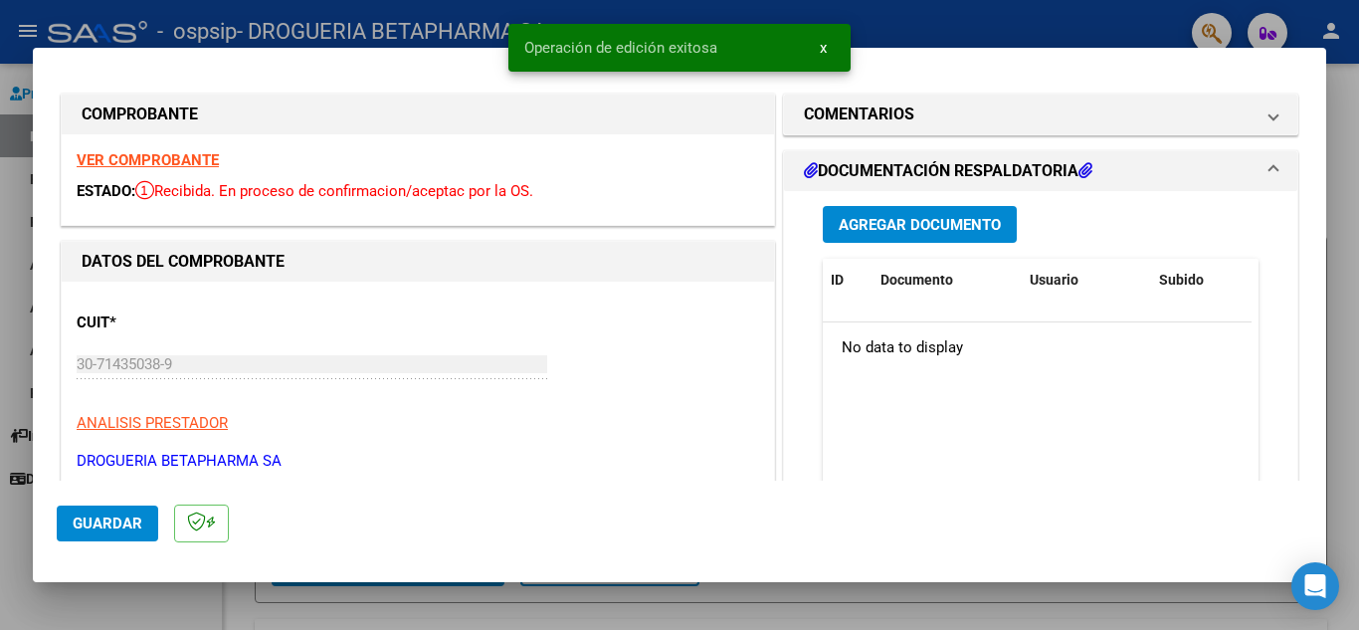
scroll to position [0, 0]
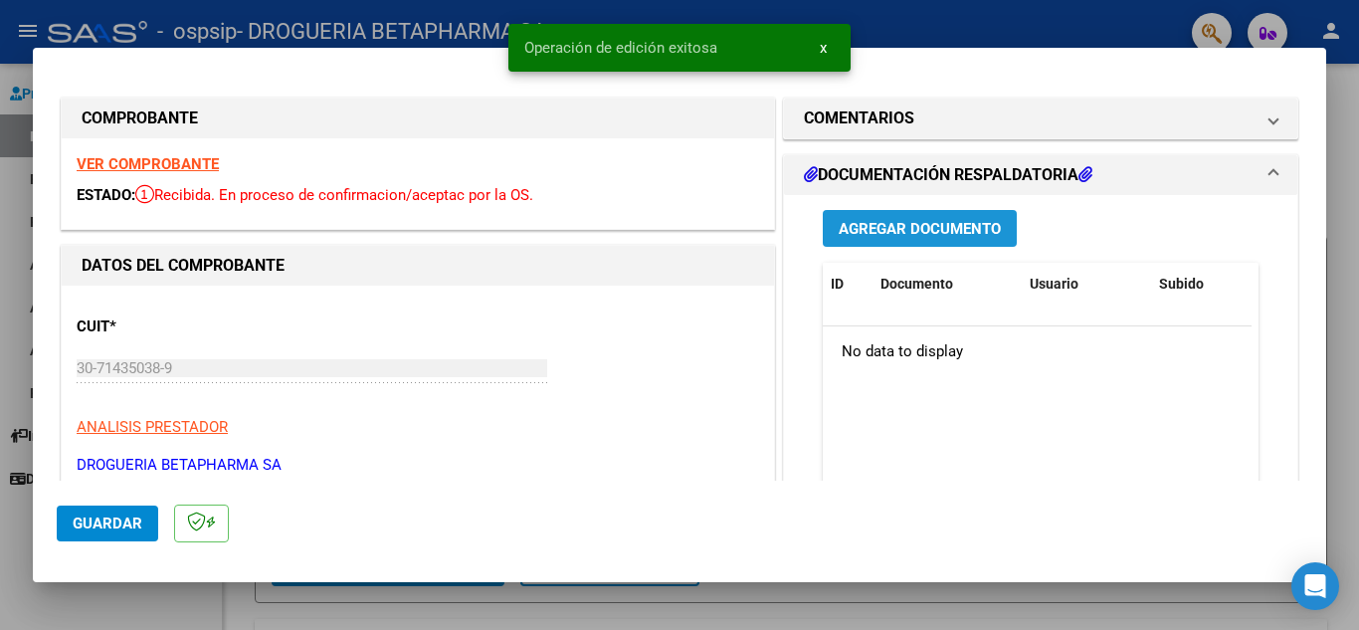
click at [888, 234] on span "Agregar Documento" at bounding box center [920, 229] width 162 height 18
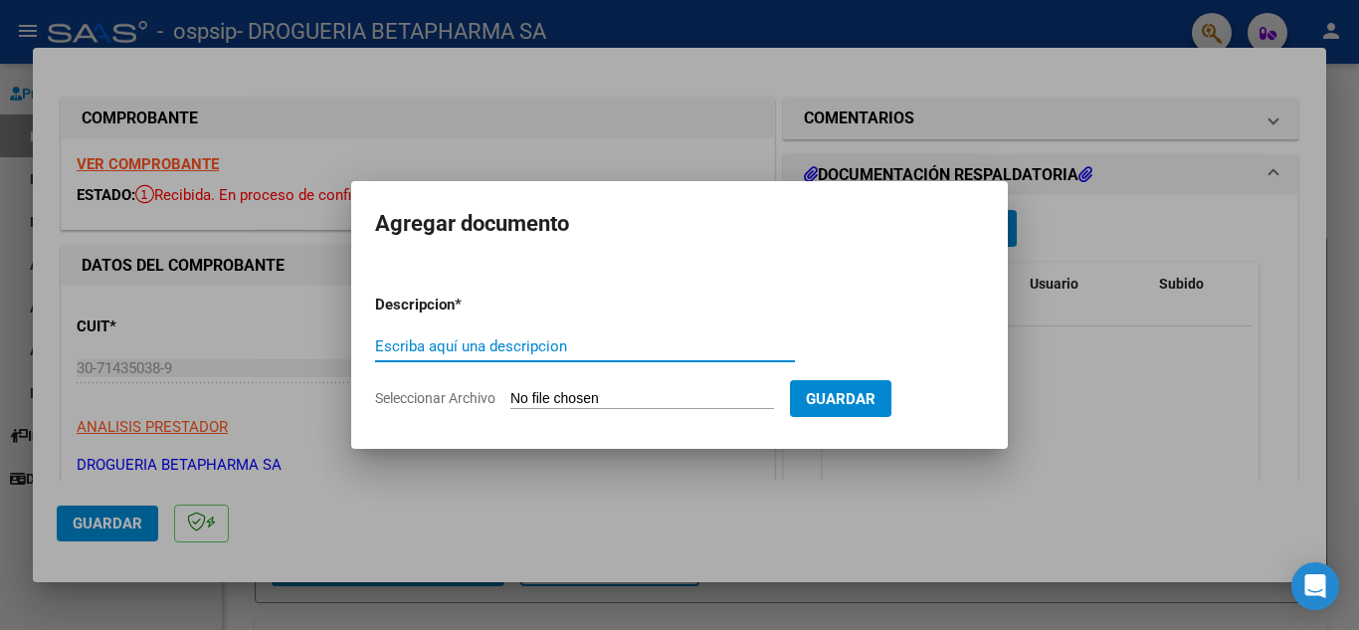
click at [628, 348] on input "Escriba aquí una descripcion" at bounding box center [585, 346] width 420 height 18
type input "REMITO Y AUT"
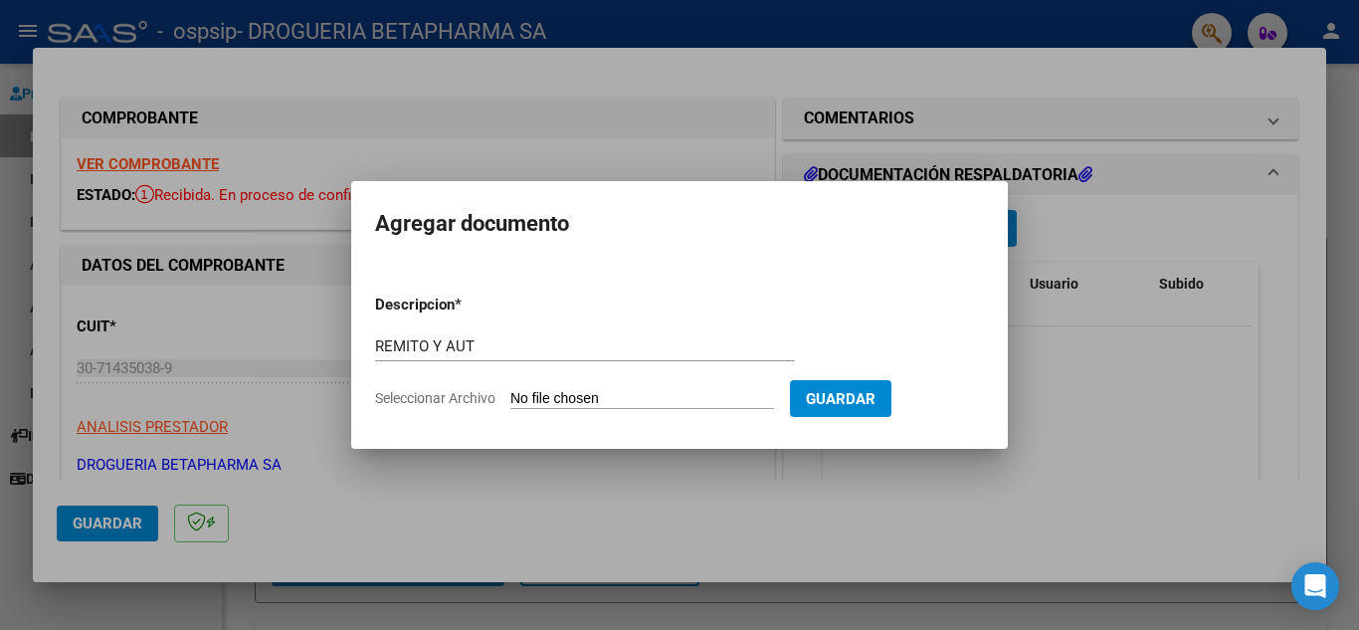
click at [628, 401] on input "Seleccionar Archivo" at bounding box center [642, 399] width 264 height 19
type input "C:\fakepath\RTO FC 254 SEG.pdf"
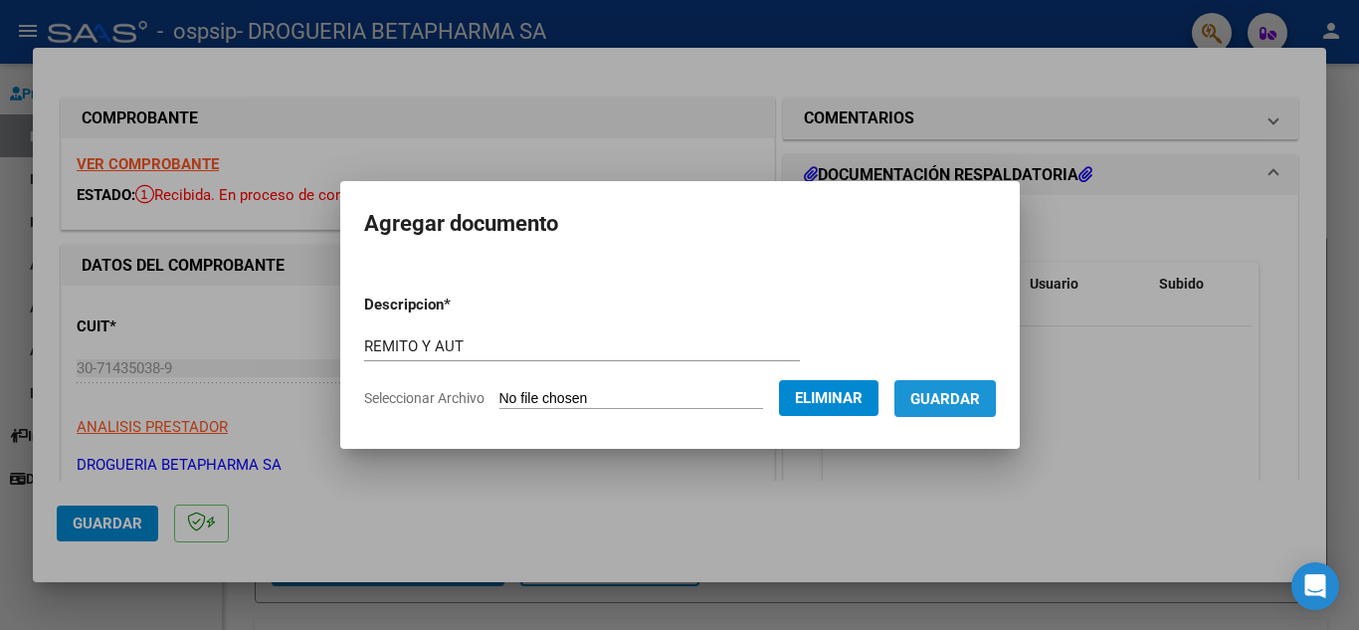
click at [945, 405] on span "Guardar" at bounding box center [945, 399] width 70 height 18
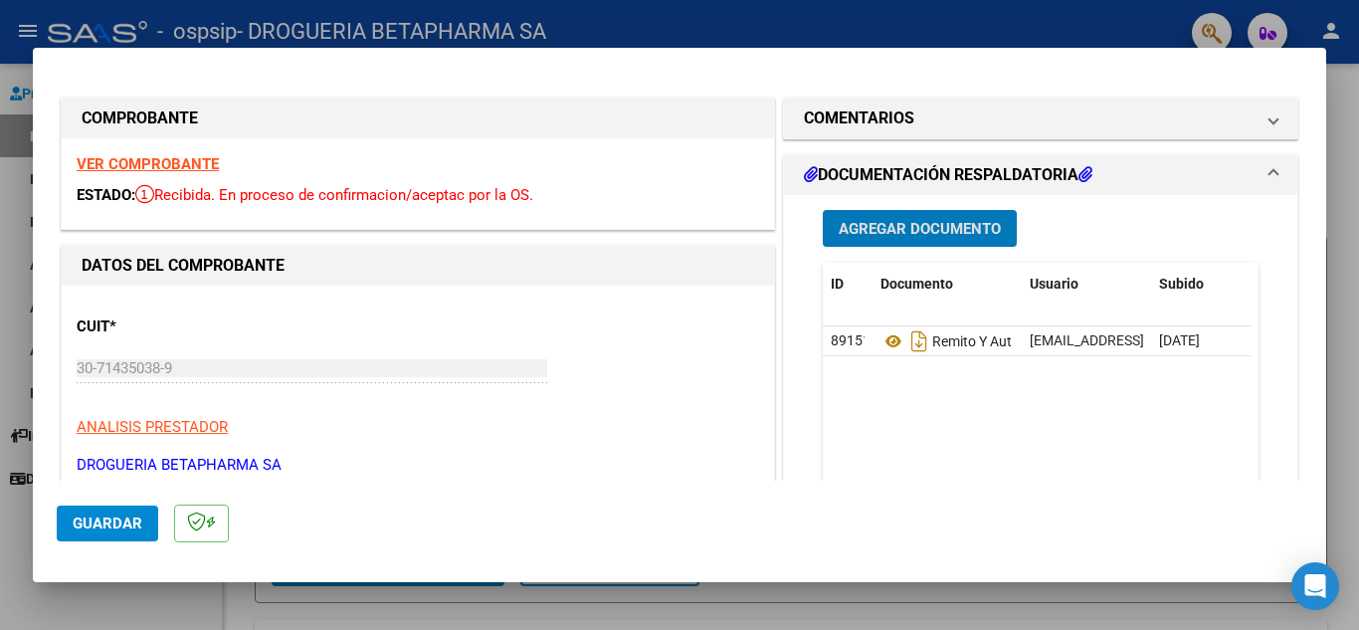
click at [108, 526] on span "Guardar" at bounding box center [108, 523] width 70 height 18
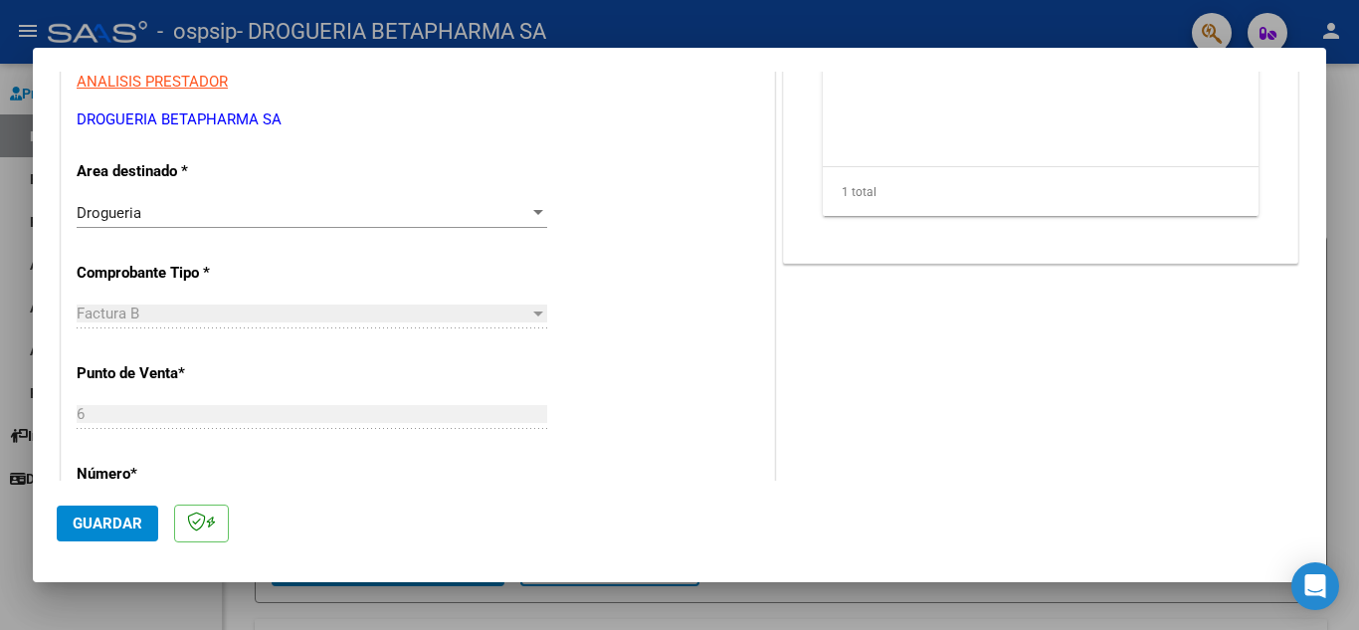
scroll to position [498, 0]
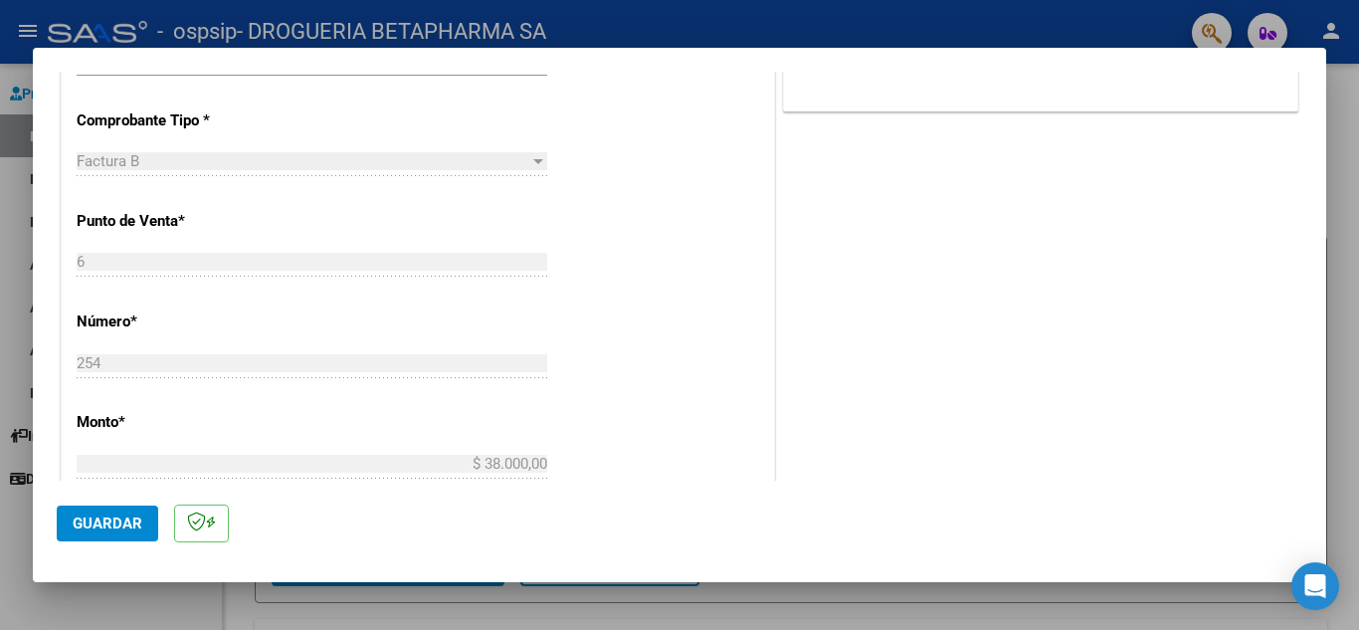
click at [106, 535] on button "Guardar" at bounding box center [107, 523] width 101 height 36
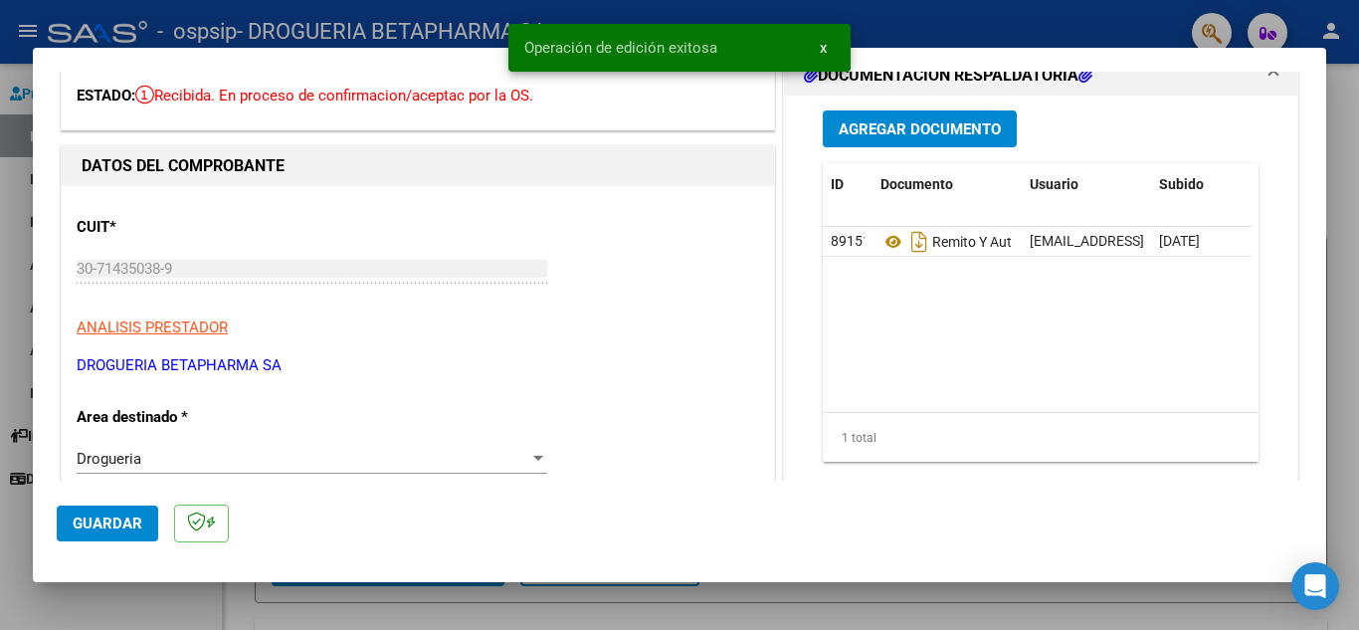
scroll to position [0, 0]
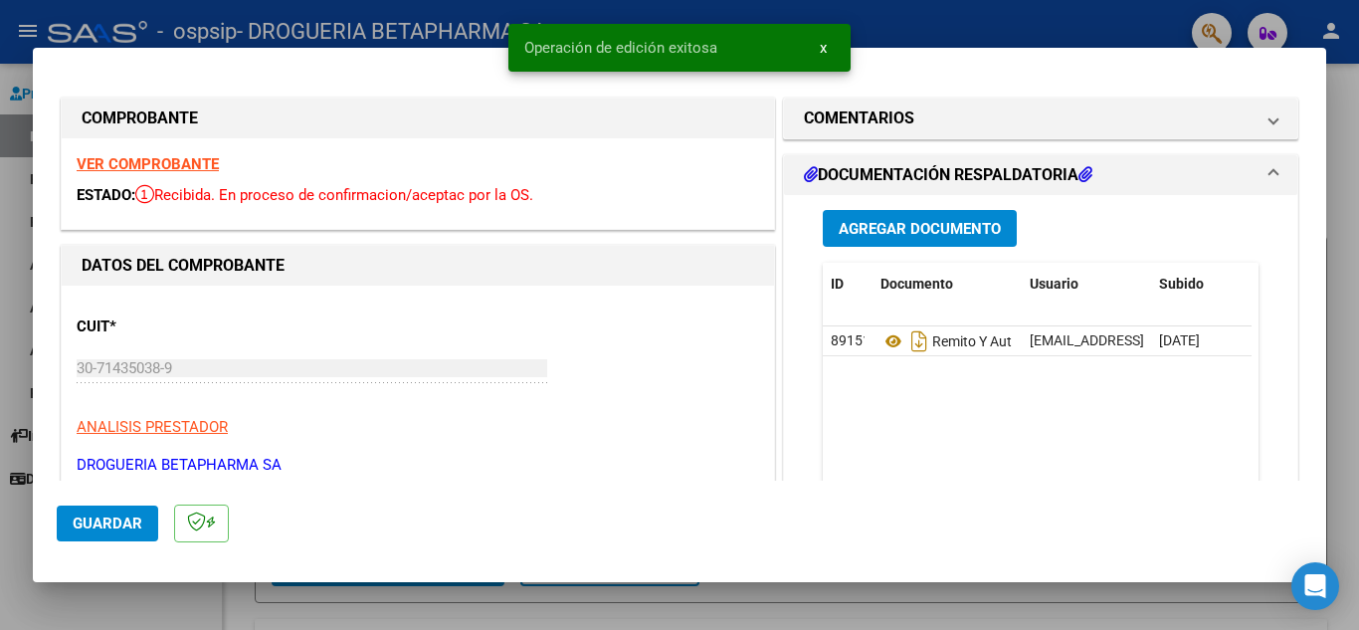
click at [3, 205] on div at bounding box center [679, 315] width 1359 height 630
type input "$ 0,00"
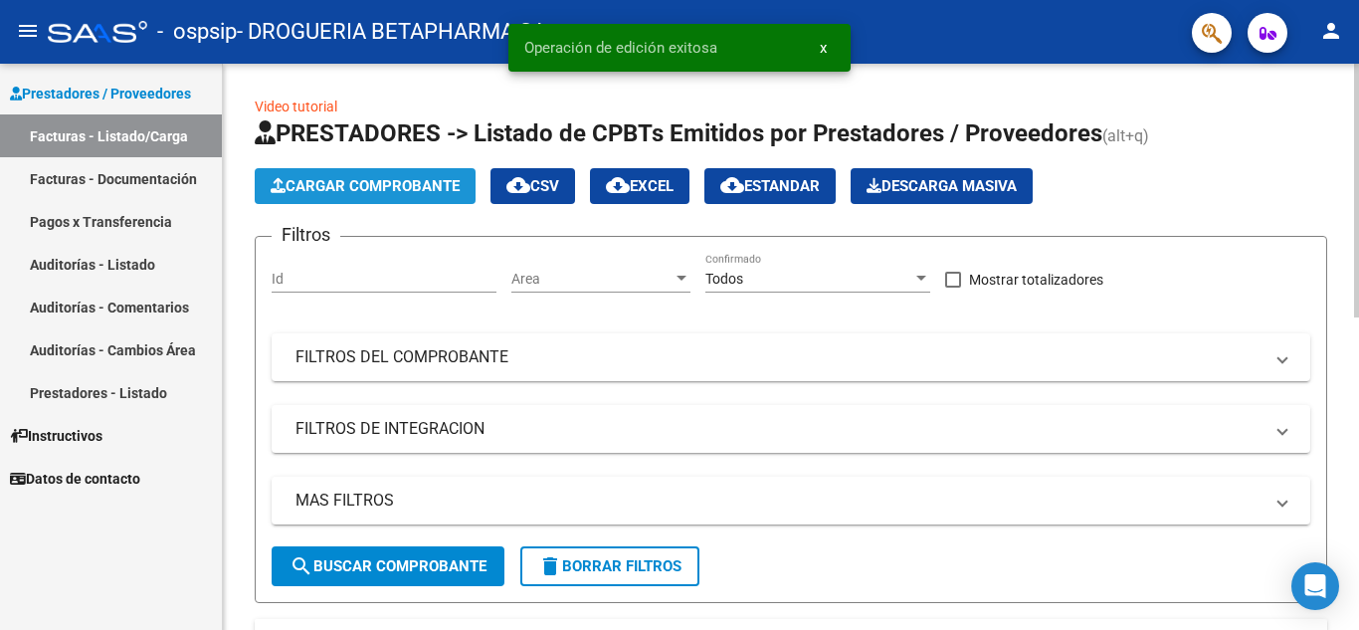
click at [333, 190] on span "Cargar Comprobante" at bounding box center [365, 186] width 189 height 18
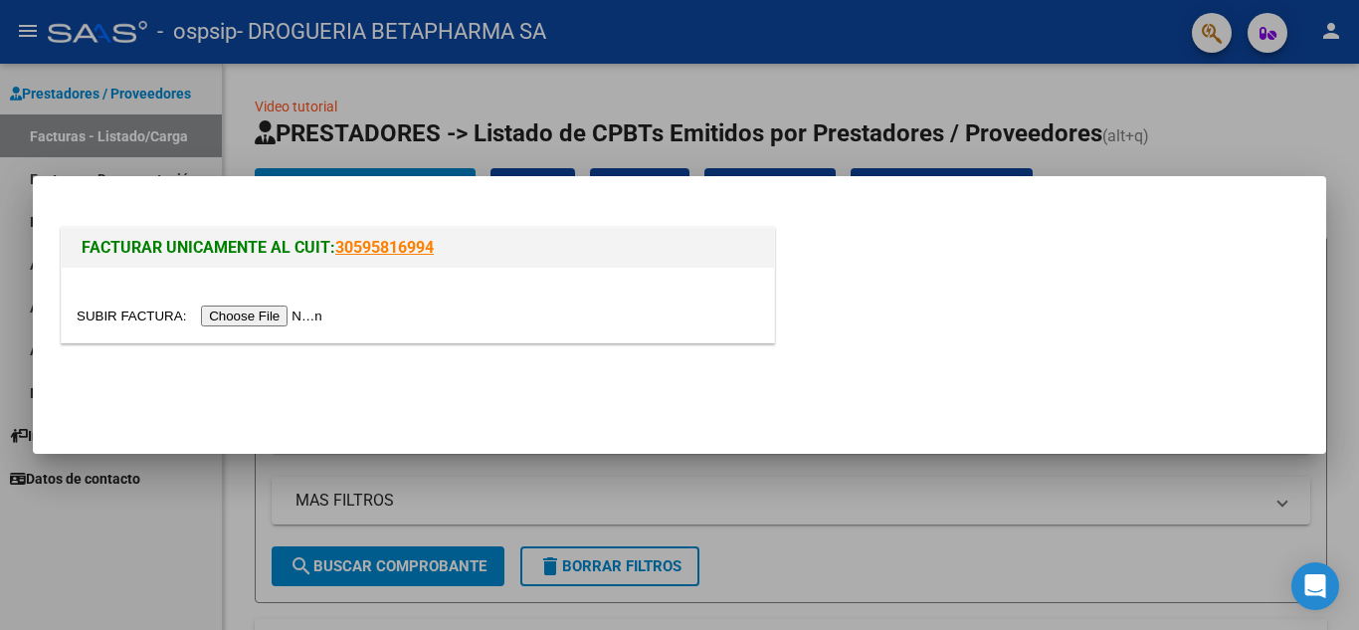
click at [299, 318] on input "file" at bounding box center [203, 315] width 252 height 21
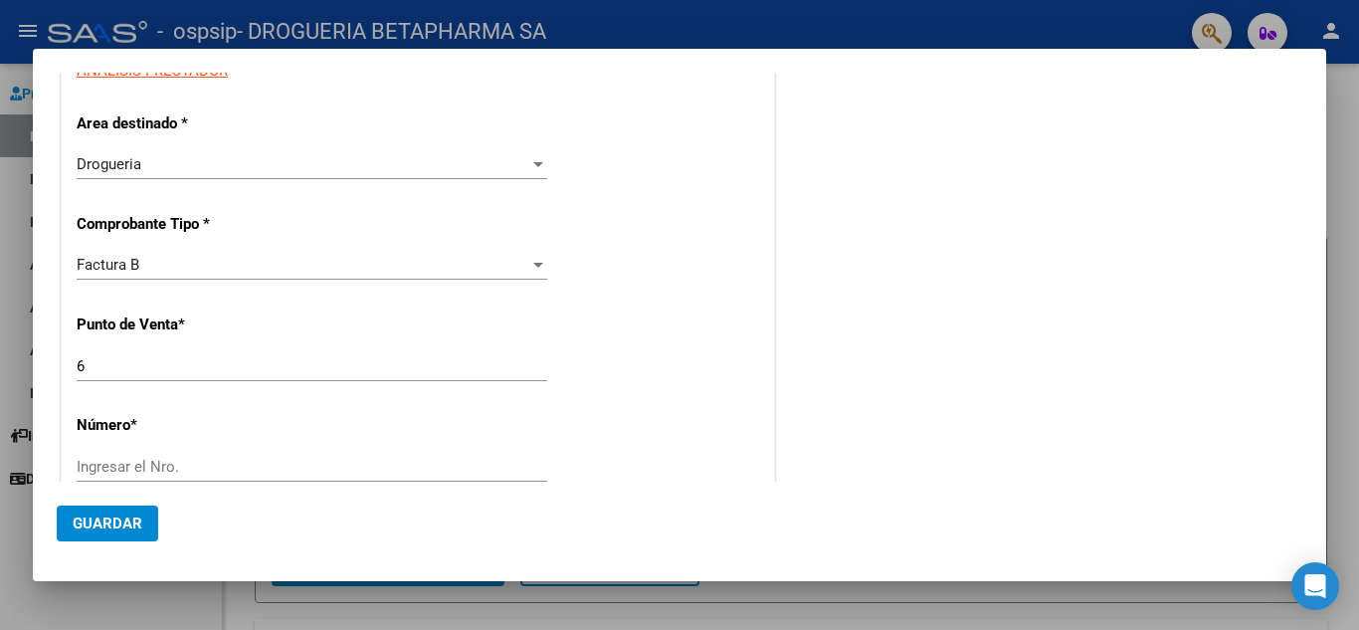
scroll to position [498, 0]
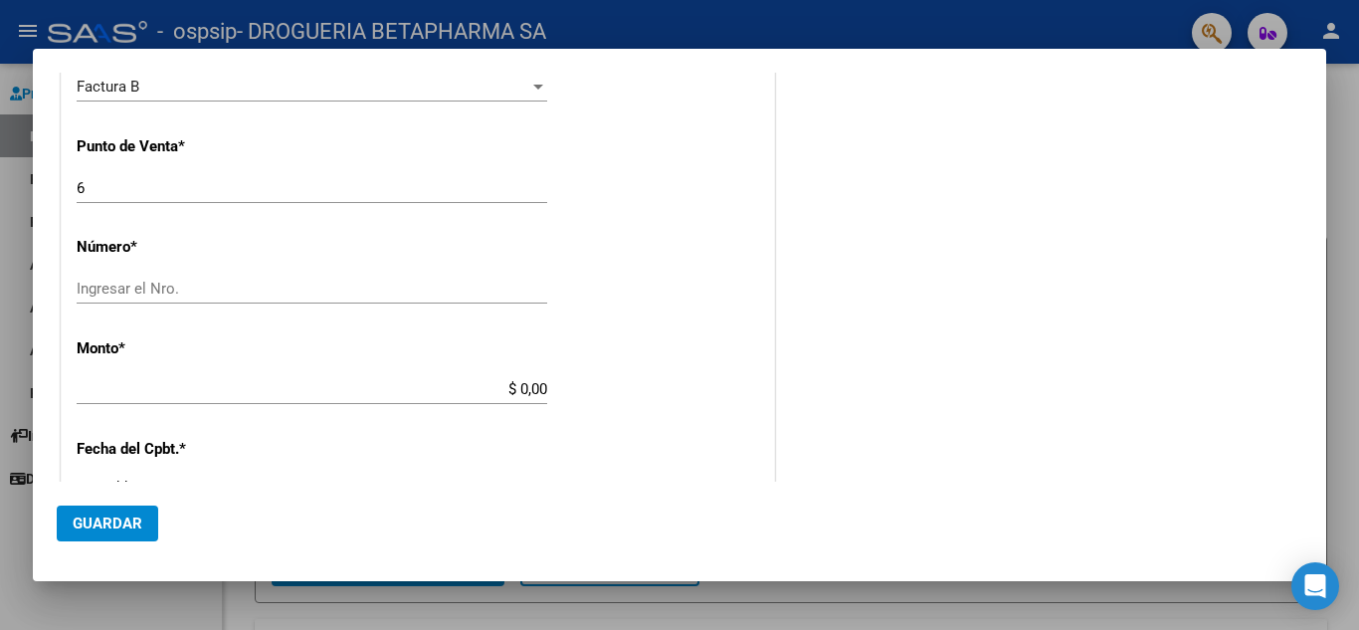
click at [375, 292] on input "Ingresar el Nro." at bounding box center [312, 289] width 471 height 18
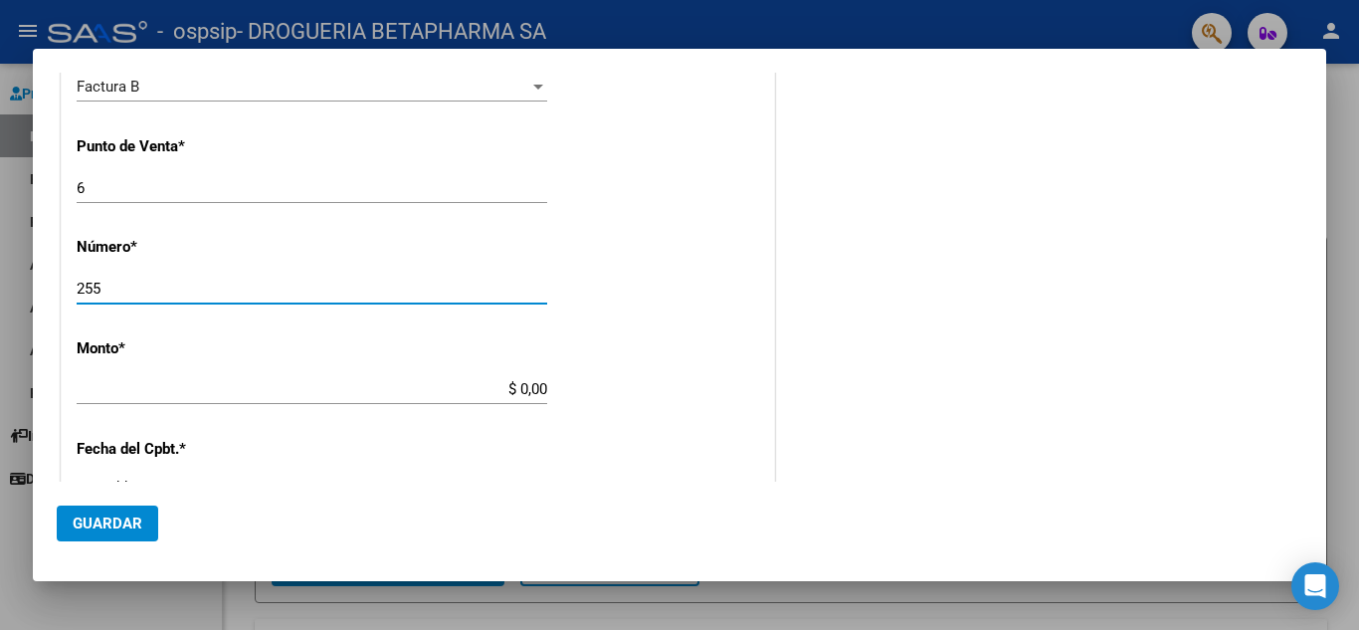
type input "255"
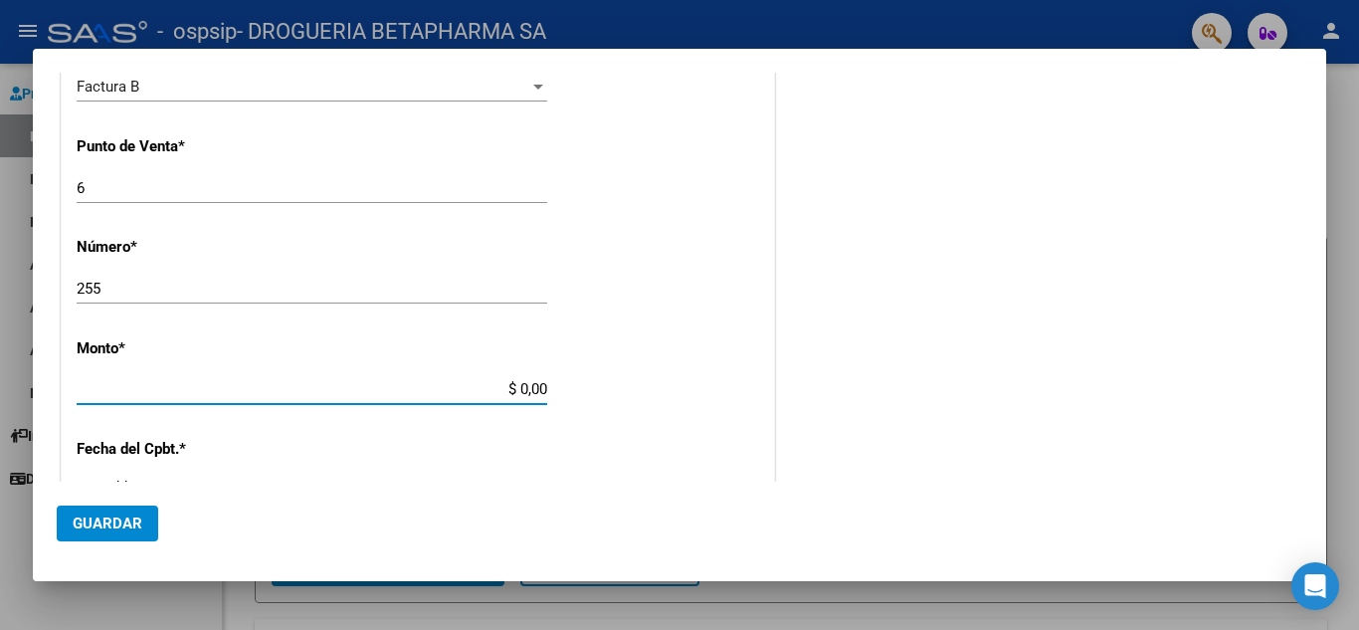
click at [365, 380] on input "$ 0,00" at bounding box center [312, 389] width 471 height 18
type input "$ 172.000,00"
type input "[DATE]"
type input "75329533782918"
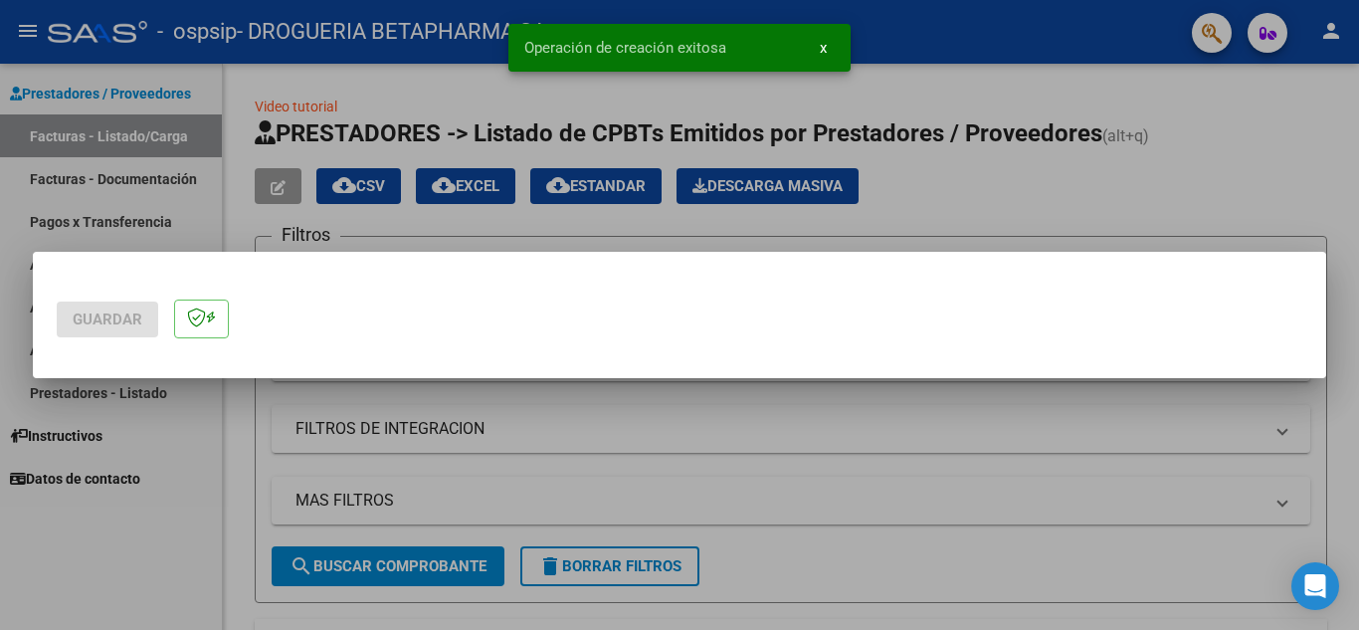
scroll to position [0, 0]
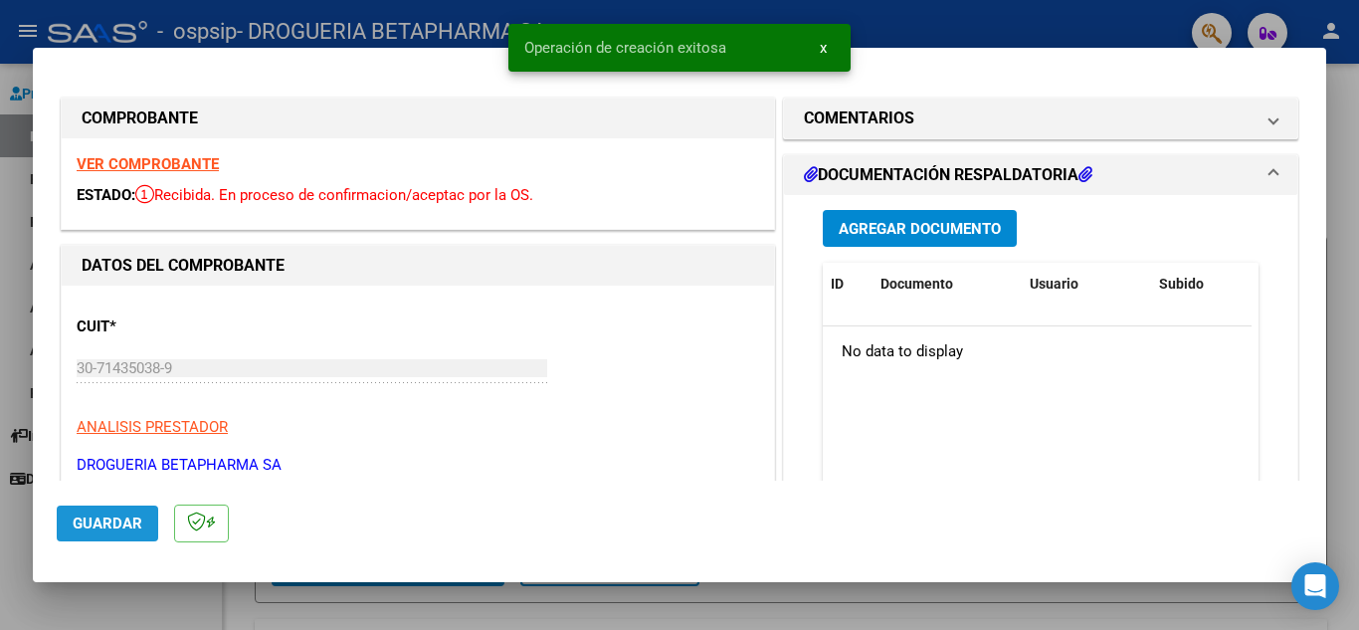
click at [103, 526] on span "Guardar" at bounding box center [108, 523] width 70 height 18
click at [909, 232] on span "Agregar Documento" at bounding box center [920, 229] width 162 height 18
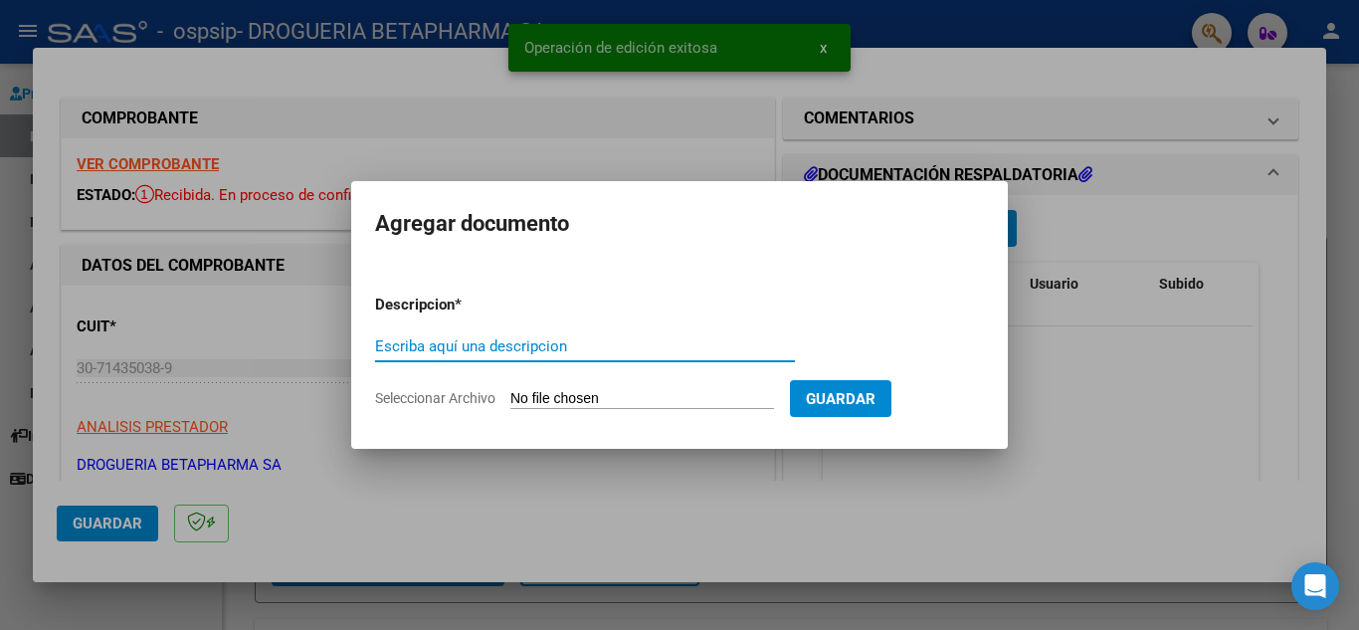
click at [743, 348] on input "Escriba aquí una descripcion" at bounding box center [585, 346] width 420 height 18
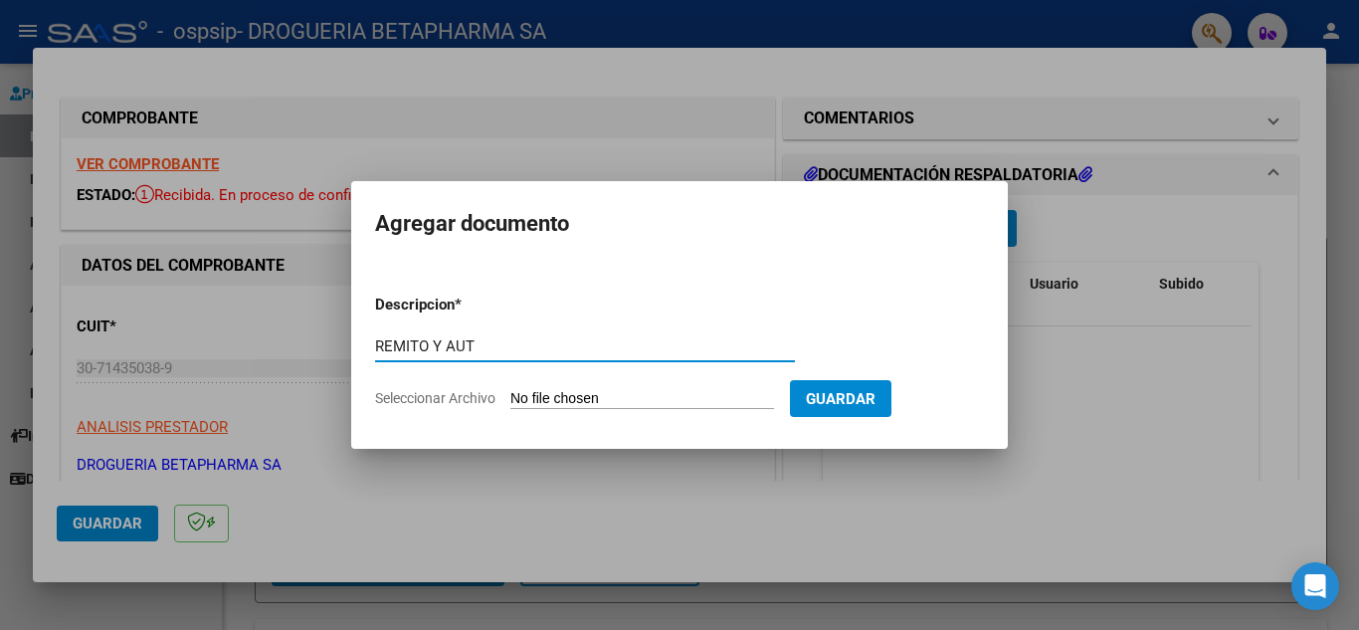
type input "REMITO Y AUT"
click at [593, 403] on input "Seleccionar Archivo" at bounding box center [642, 399] width 264 height 19
type input "C:\fakepath\RTO FC 255 SEG.pdf"
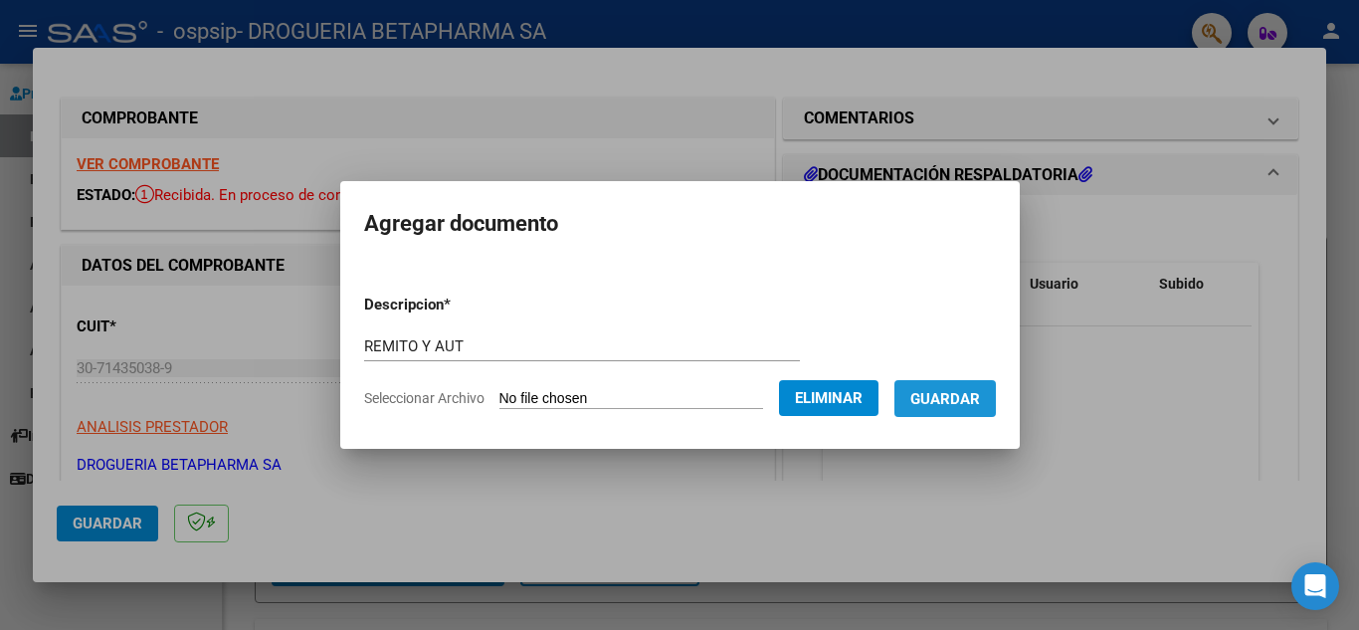
click at [971, 394] on span "Guardar" at bounding box center [945, 399] width 70 height 18
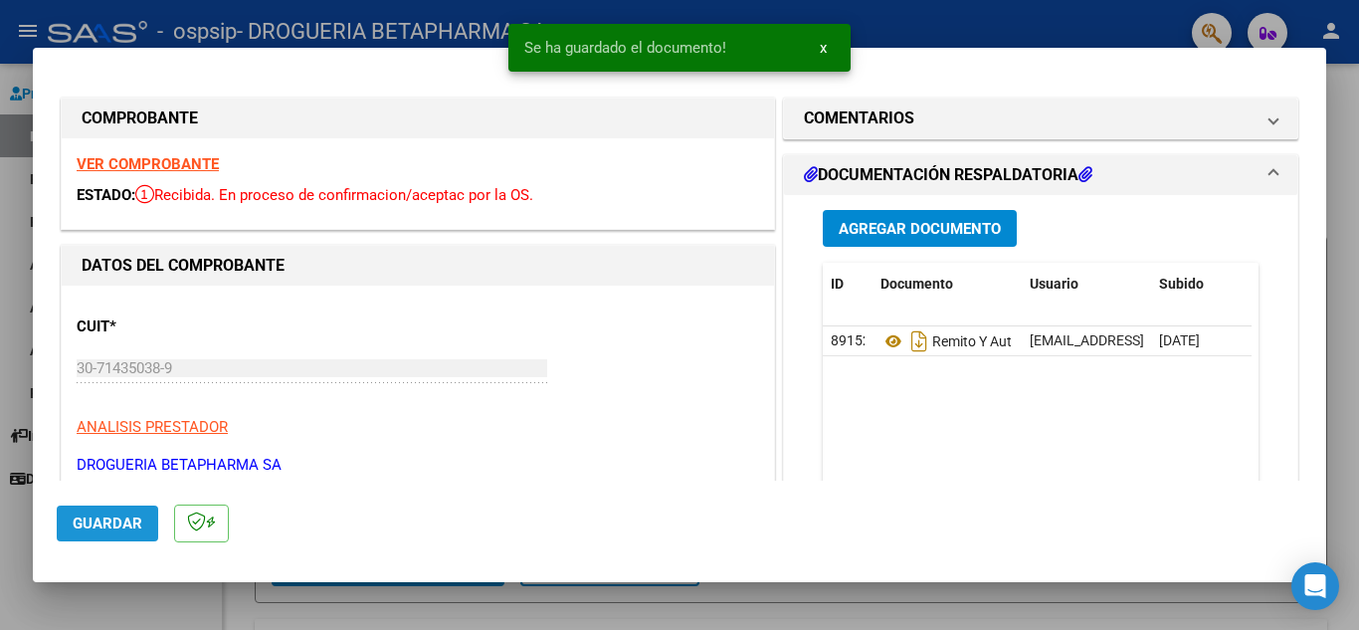
click at [127, 526] on span "Guardar" at bounding box center [108, 523] width 70 height 18
click at [16, 265] on div at bounding box center [679, 315] width 1359 height 630
type input "$ 0,00"
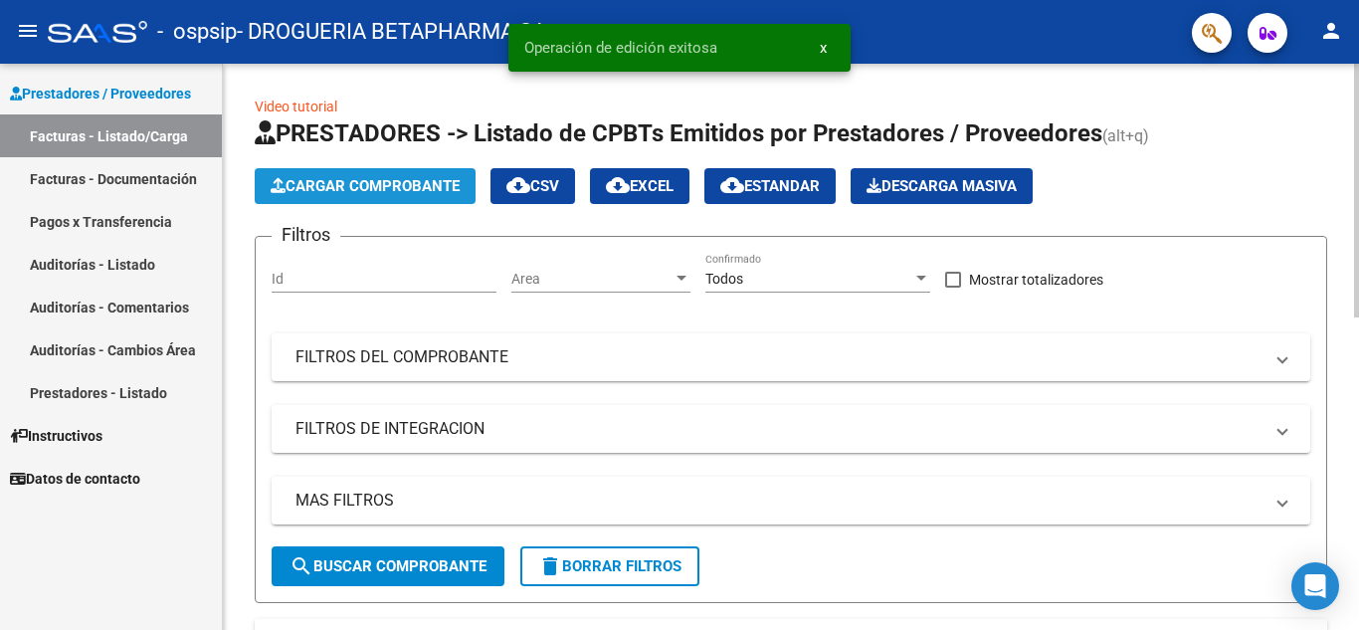
click at [379, 184] on span "Cargar Comprobante" at bounding box center [365, 186] width 189 height 18
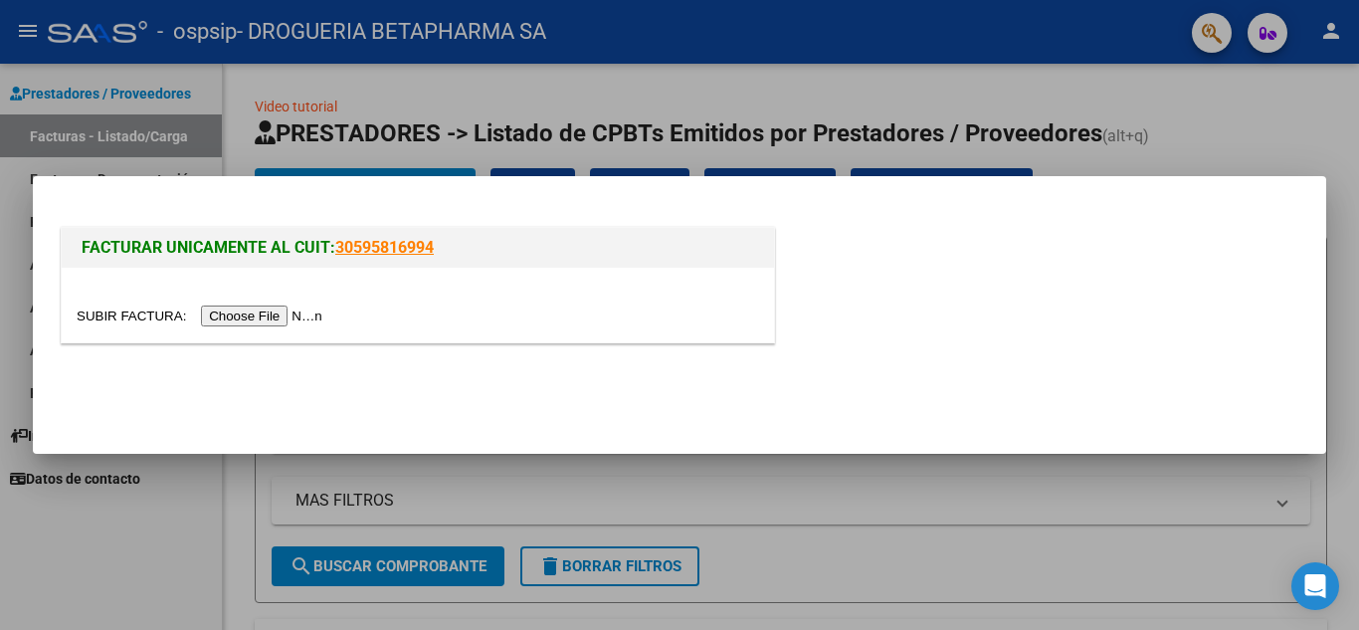
click at [293, 314] on input "file" at bounding box center [203, 315] width 252 height 21
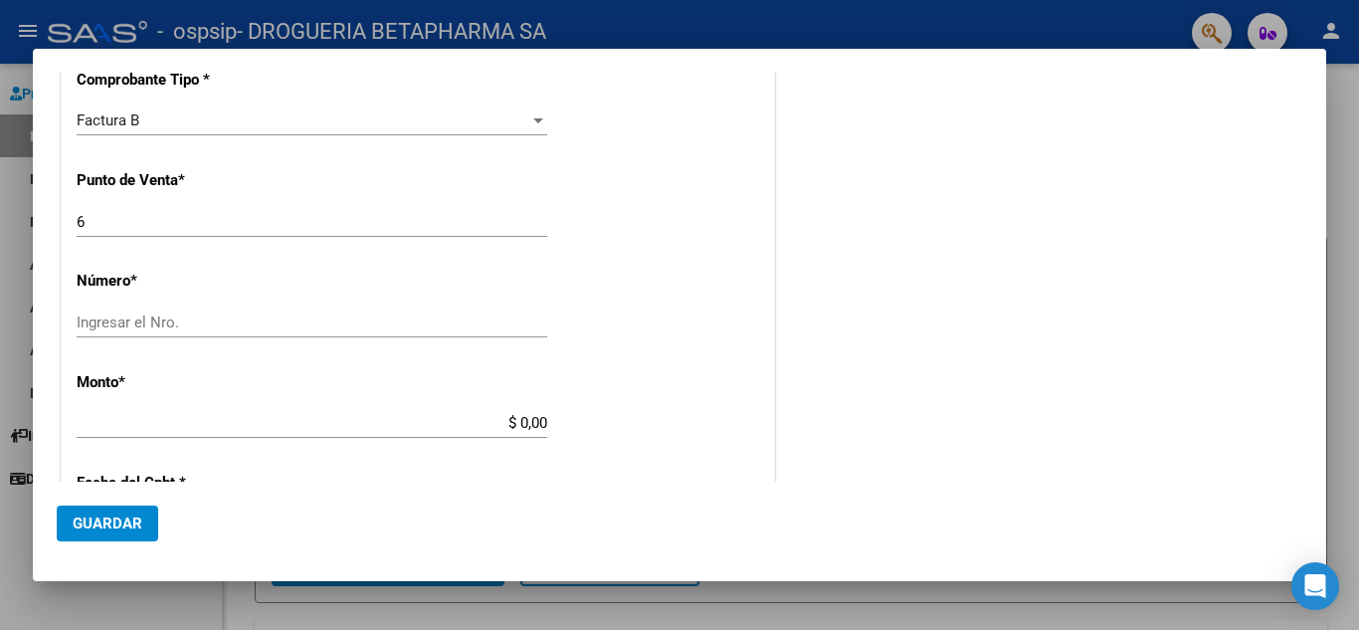
scroll to position [498, 0]
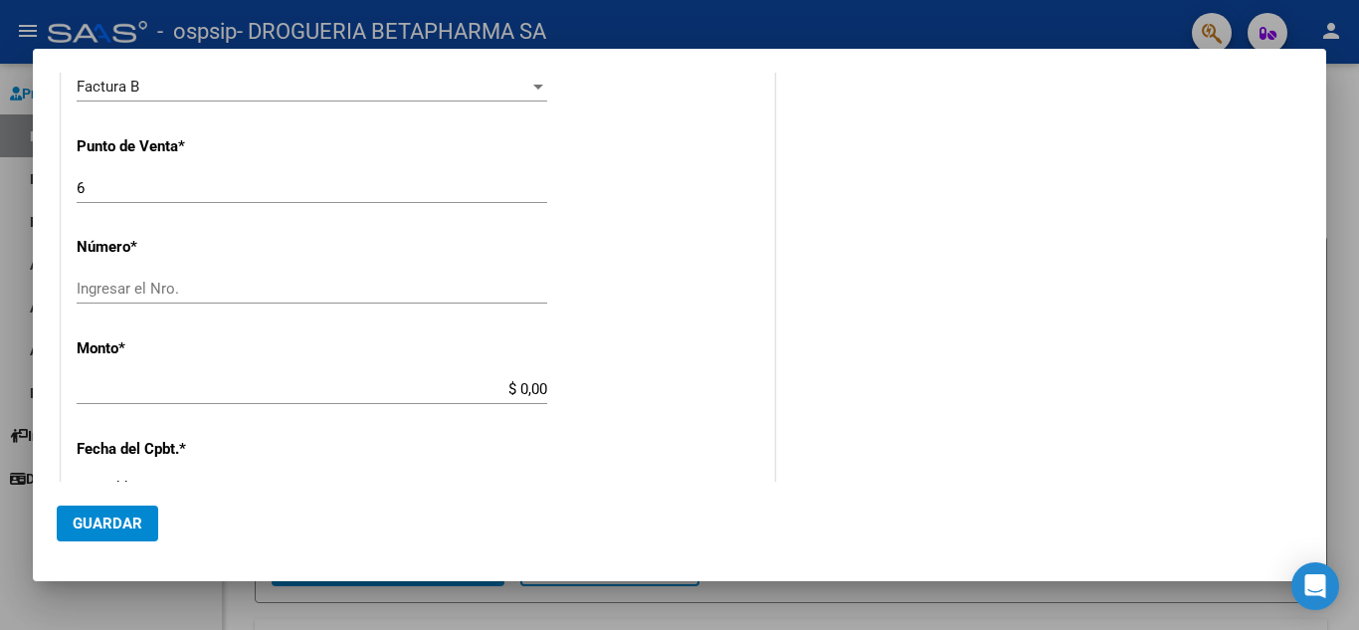
click at [460, 295] on input "Ingresar el Nro." at bounding box center [312, 289] width 471 height 18
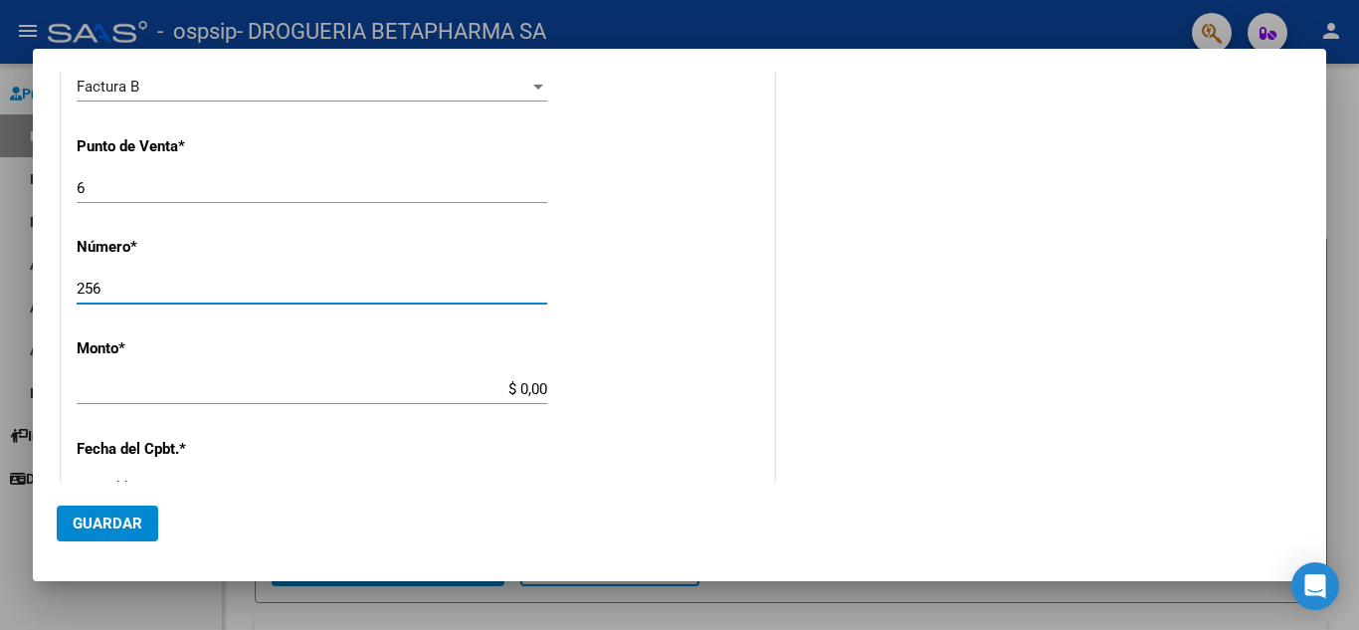
type input "256"
click at [474, 392] on input "$ 0,00" at bounding box center [312, 389] width 471 height 18
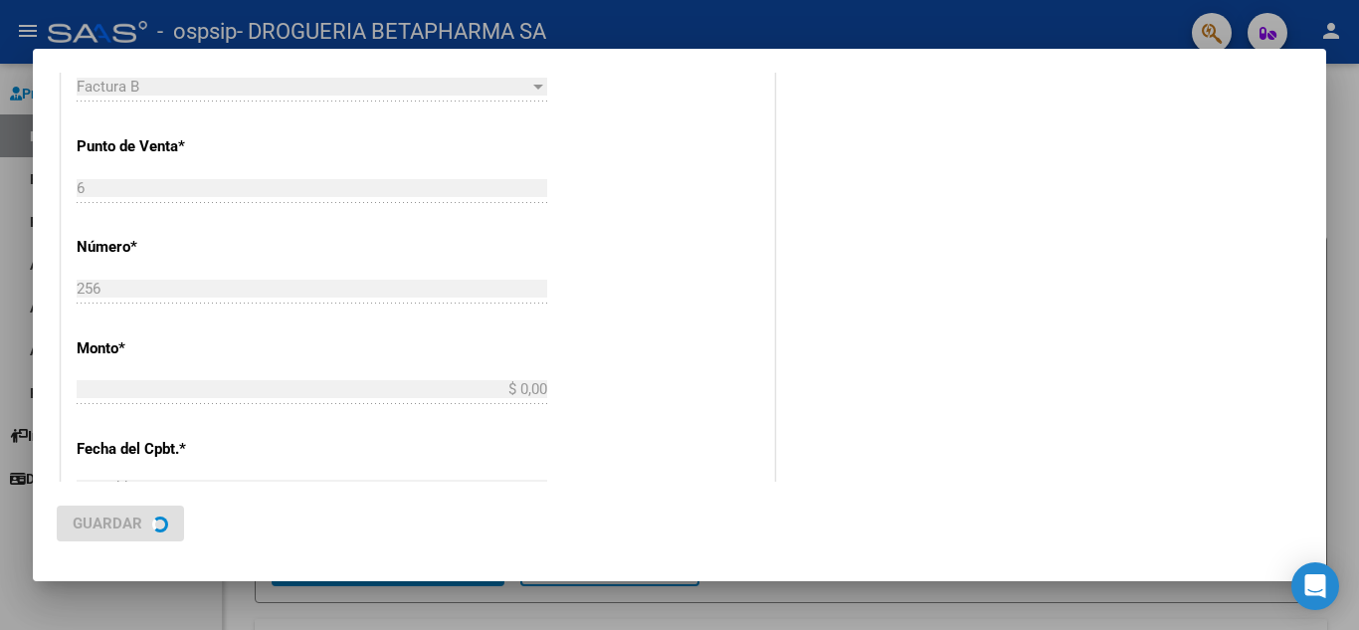
type input "$ 103.000,00"
type input "[DATE]"
type input "75329533967102"
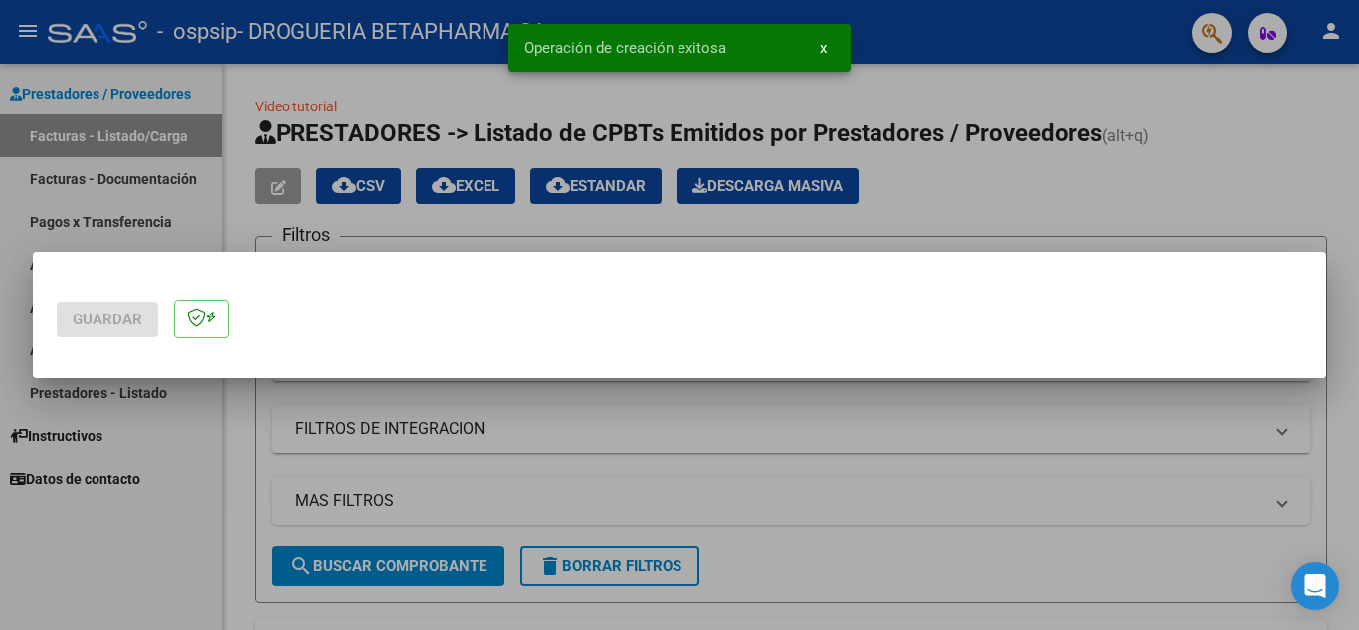
scroll to position [0, 0]
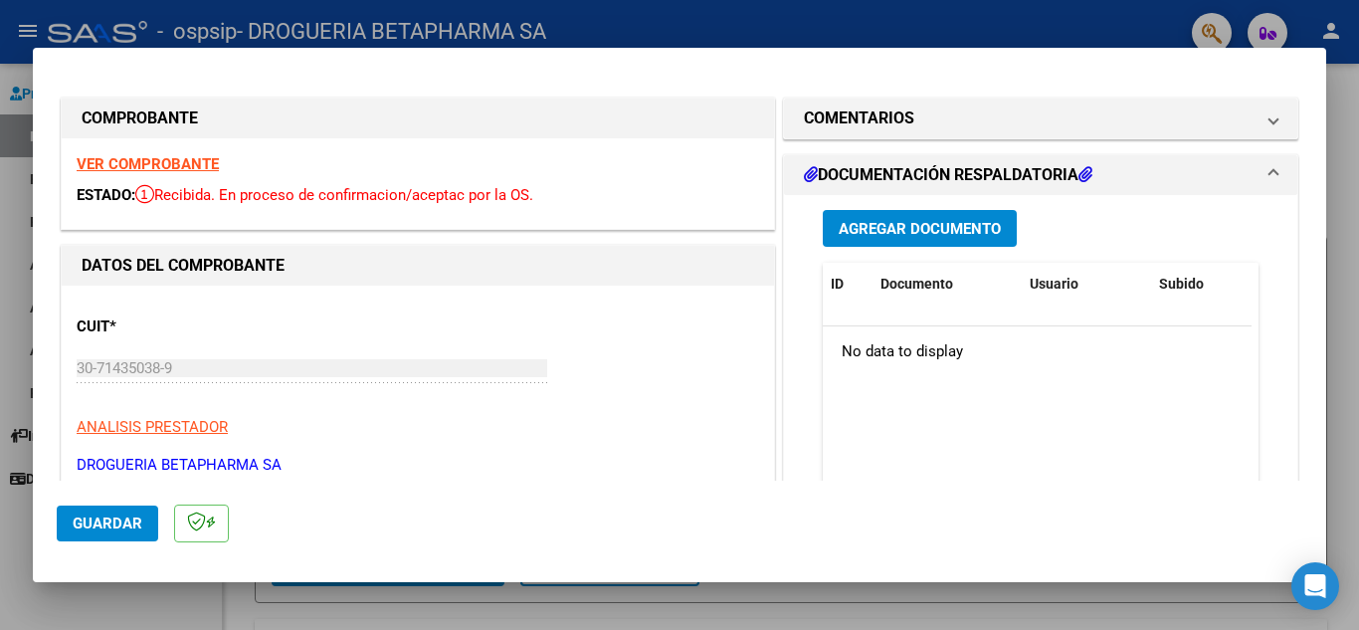
click at [126, 525] on span "Guardar" at bounding box center [108, 523] width 70 height 18
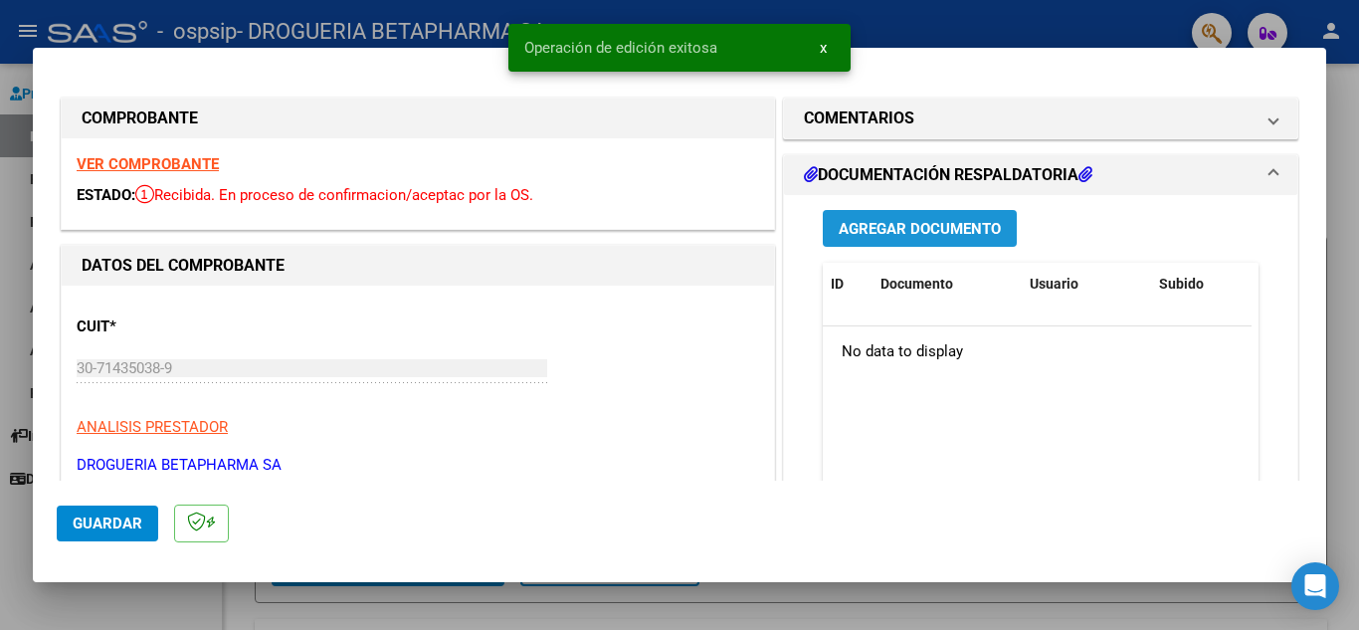
click at [942, 234] on span "Agregar Documento" at bounding box center [920, 229] width 162 height 18
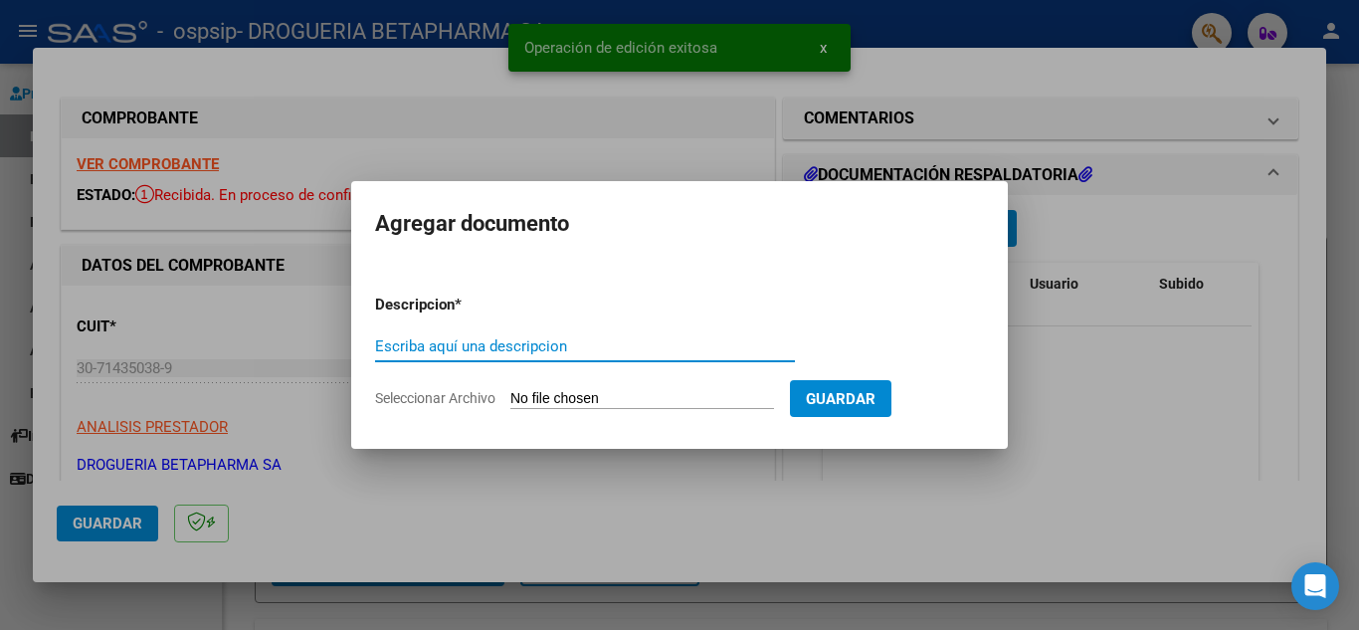
click at [583, 352] on input "Escriba aquí una descripcion" at bounding box center [585, 346] width 420 height 18
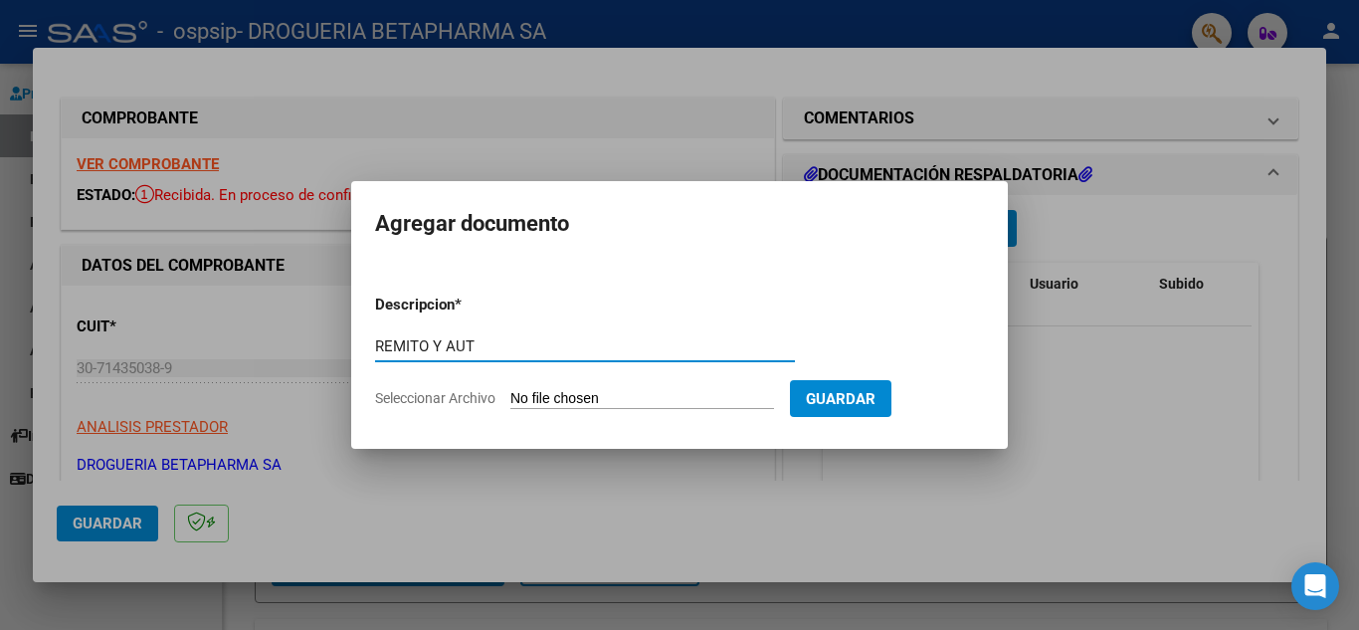
type input "REMITO Y AUT"
click at [576, 396] on input "Seleccionar Archivo" at bounding box center [642, 399] width 264 height 19
type input "C:\fakepath\RTO FC 256 SEG.pdf"
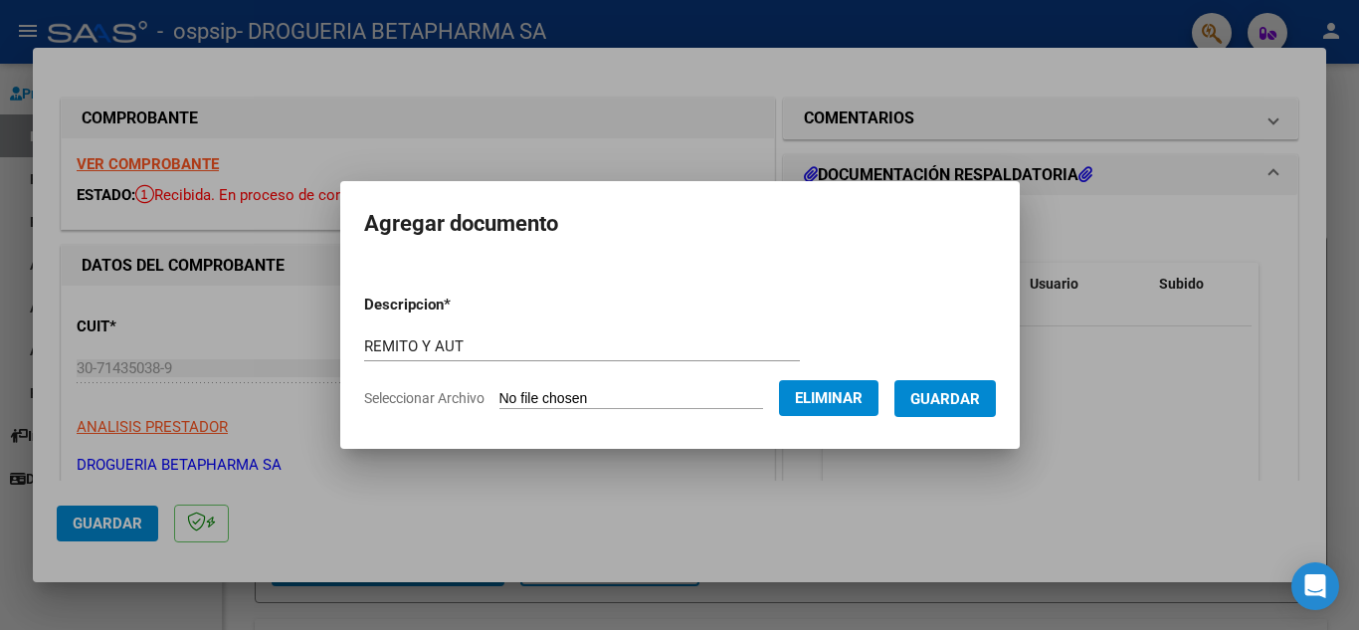
click at [966, 398] on span "Guardar" at bounding box center [945, 399] width 70 height 18
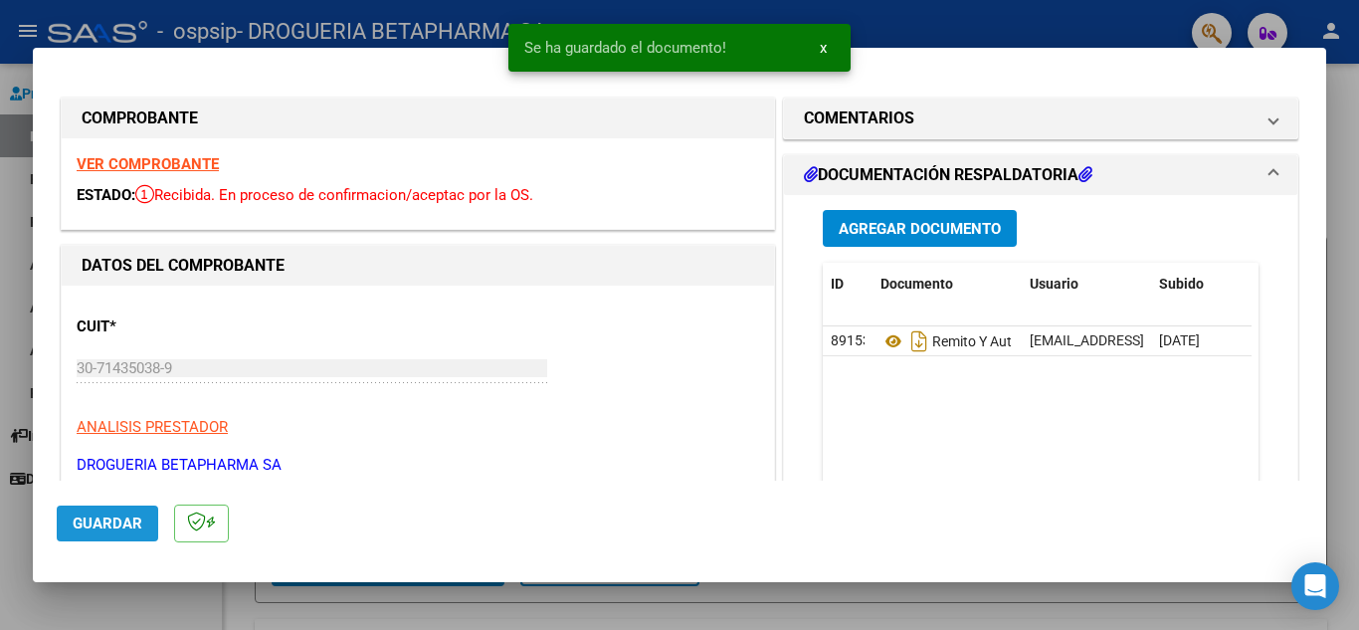
click at [116, 526] on span "Guardar" at bounding box center [108, 523] width 70 height 18
click at [16, 307] on div at bounding box center [679, 315] width 1359 height 630
type input "$ 0,00"
